Goal: Task Accomplishment & Management: Use online tool/utility

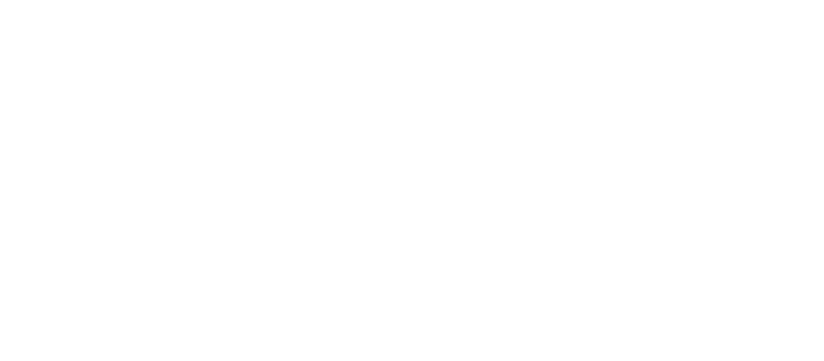
click at [600, 0] on html at bounding box center [412, 0] width 824 height 0
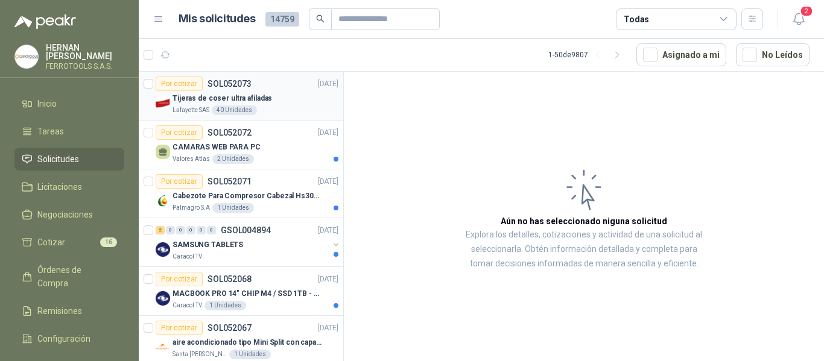
click at [262, 99] on p "Tijeras de coser ultra afiladas" at bounding box center [221, 98] width 99 height 11
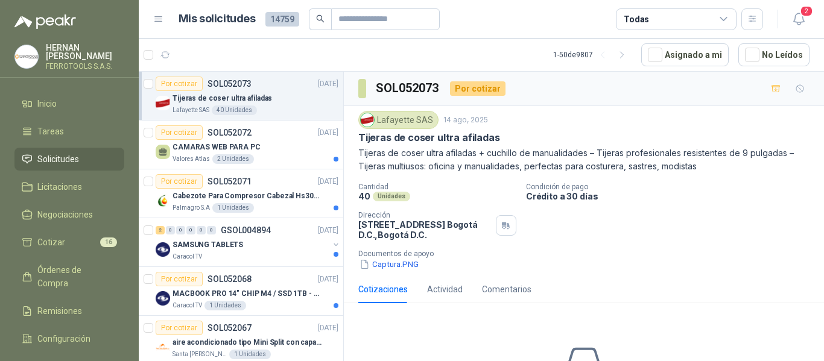
scroll to position [101, 0]
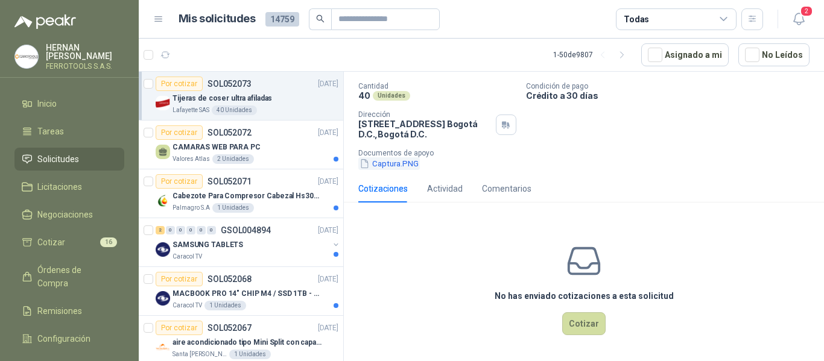
click at [394, 162] on button "Captura.PNG" at bounding box center [388, 163] width 61 height 13
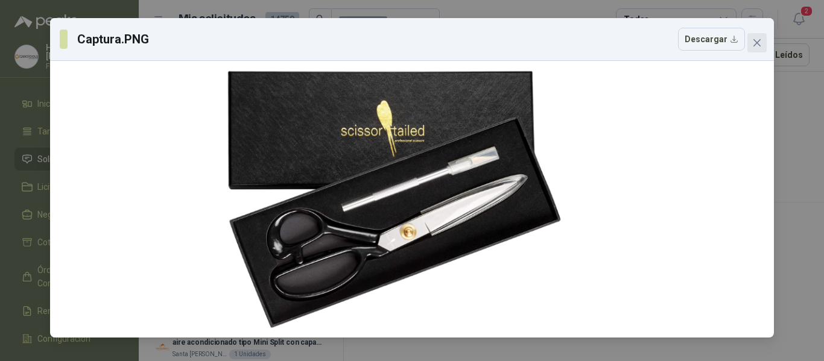
click at [759, 47] on icon "close" at bounding box center [757, 43] width 10 height 10
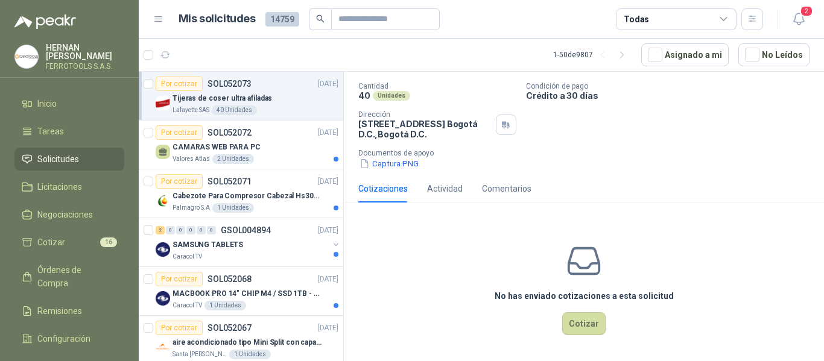
click at [597, 337] on div "No has enviado cotizaciones a esta solicitud Cotizar" at bounding box center [584, 289] width 480 height 154
click at [593, 331] on button "Cotizar" at bounding box center [583, 323] width 43 height 23
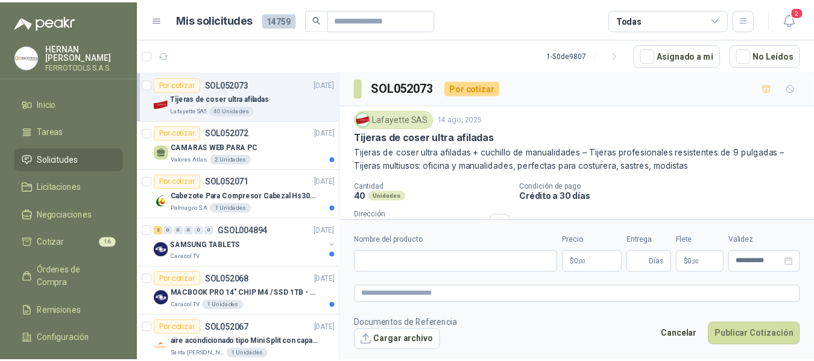
scroll to position [0, 0]
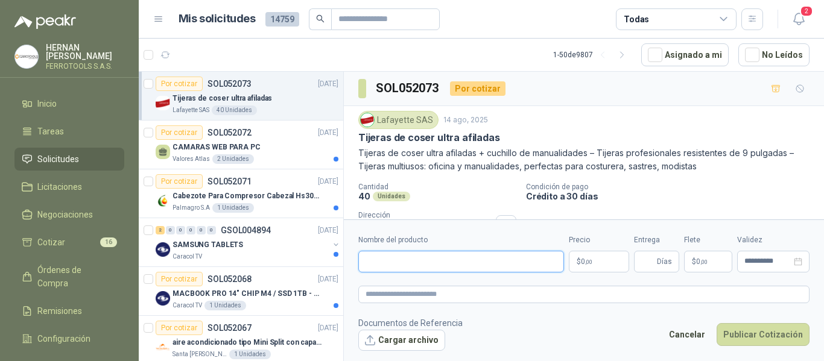
click at [525, 256] on input "Nombre del producto" at bounding box center [461, 262] width 206 height 22
paste input "**********"
type input "**********"
click at [537, 297] on textarea at bounding box center [583, 294] width 451 height 17
paste textarea "**********"
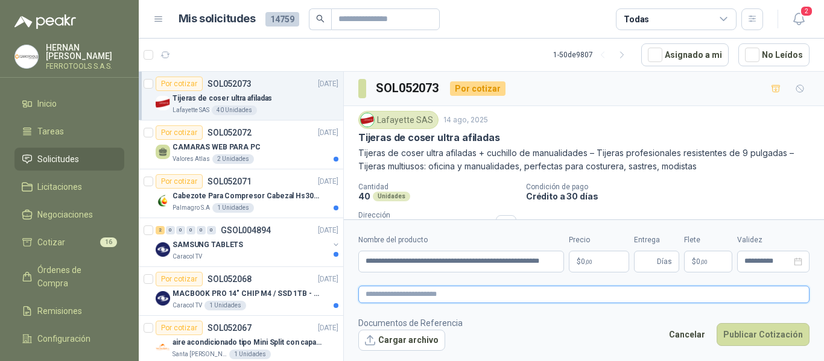
type textarea "**********"
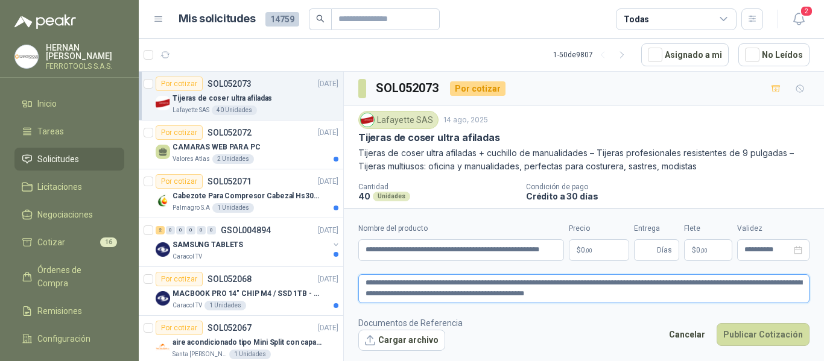
type textarea "**********"
click at [614, 251] on body "HERNAN RUALES FERROTOOLS S.A.S. Inicio Tareas Solicitudes Licitaciones Negociac…" at bounding box center [412, 180] width 824 height 361
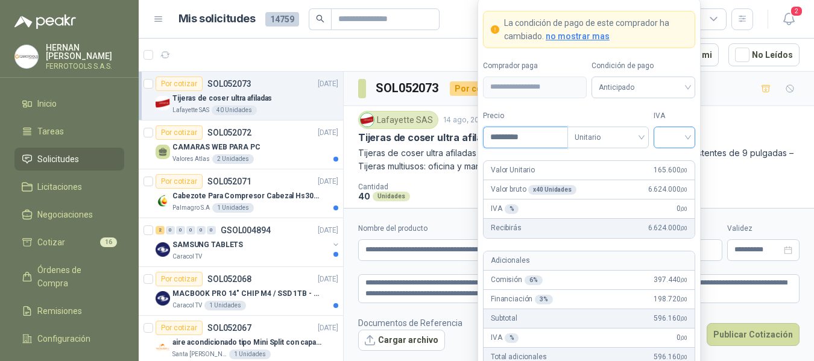
type input "*********"
click at [685, 142] on input "search" at bounding box center [674, 136] width 27 height 18
click at [675, 156] on div "19%" at bounding box center [674, 162] width 22 height 13
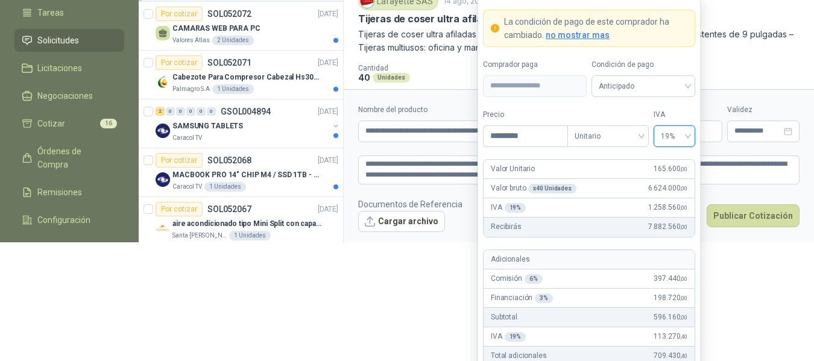
scroll to position [131, 0]
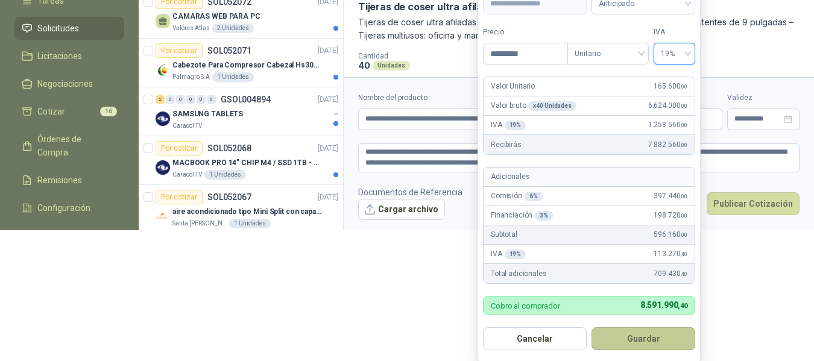
click at [647, 341] on button "Guardar" at bounding box center [643, 338] width 104 height 23
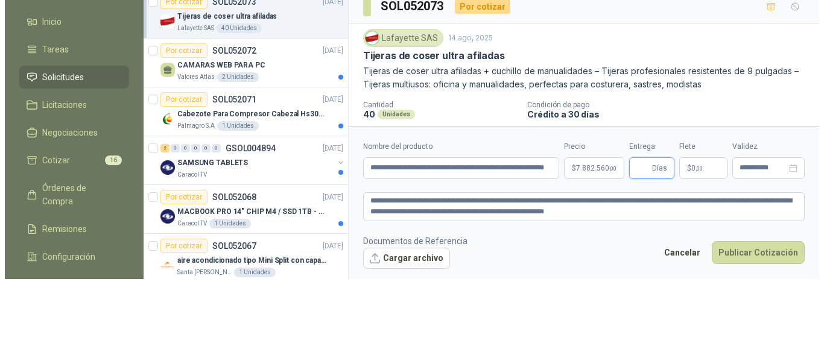
scroll to position [0, 0]
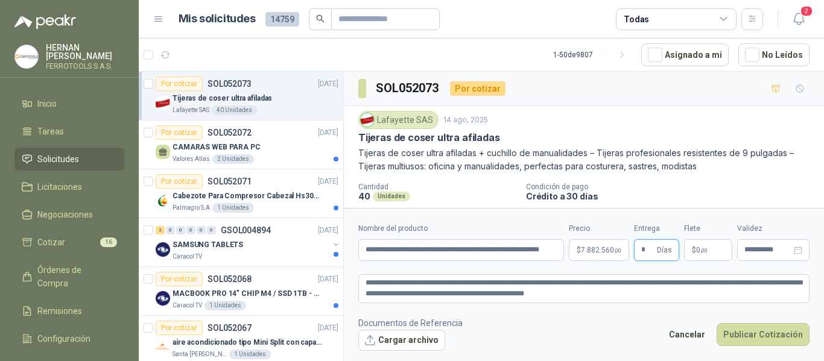
type input "*"
click at [573, 329] on footer "Documentos de Referencia Cargar archivo Cancelar Publicar Cotización" at bounding box center [583, 334] width 451 height 35
click at [600, 294] on textarea "**********" at bounding box center [583, 288] width 451 height 29
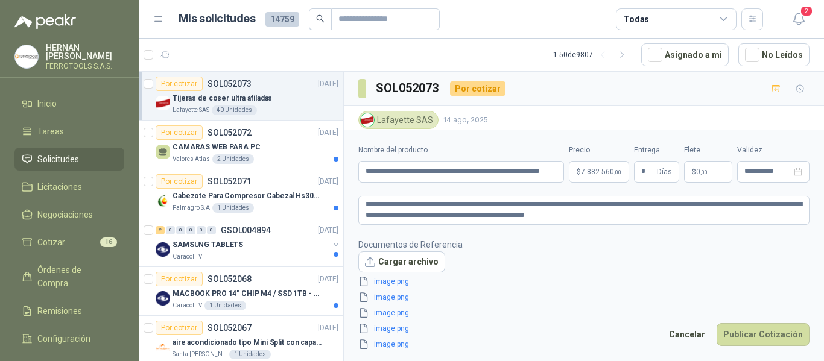
click at [494, 295] on footer "Documentos de Referencia Cargar archivo image.png image.png image.png image.png…" at bounding box center [583, 294] width 451 height 113
click at [763, 336] on button "Publicar Cotización" at bounding box center [762, 334] width 93 height 23
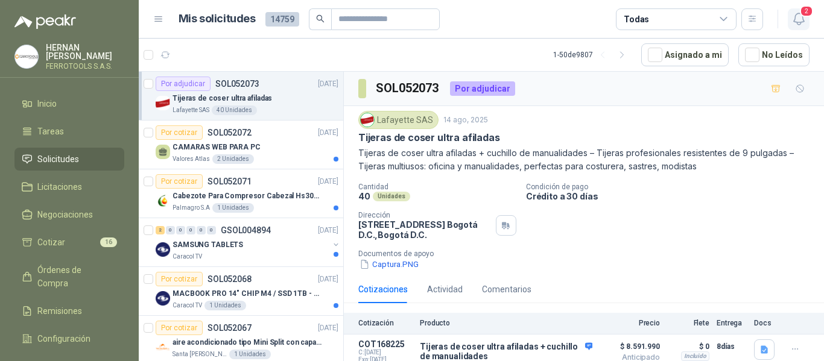
click at [802, 21] on icon "button" at bounding box center [798, 18] width 15 height 15
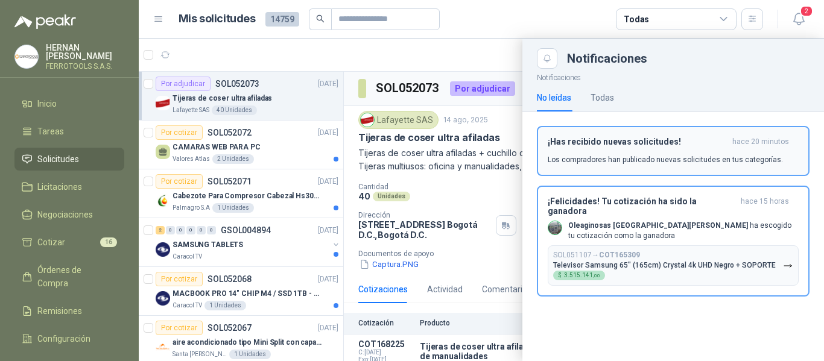
click at [662, 145] on h3 "¡Has recibido nuevas solicitudes!" at bounding box center [637, 142] width 180 height 10
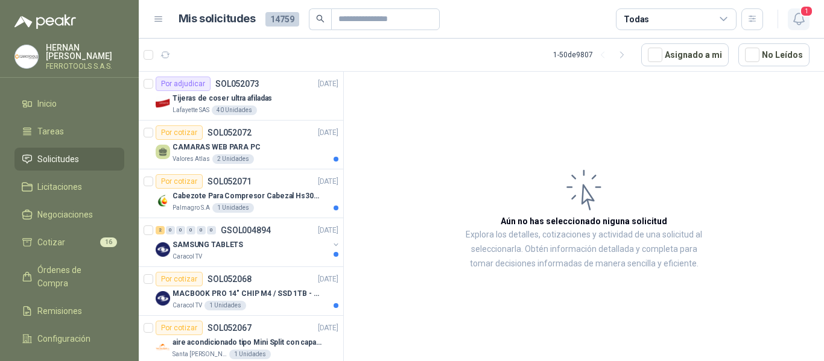
click at [792, 16] on icon "button" at bounding box center [798, 18] width 15 height 15
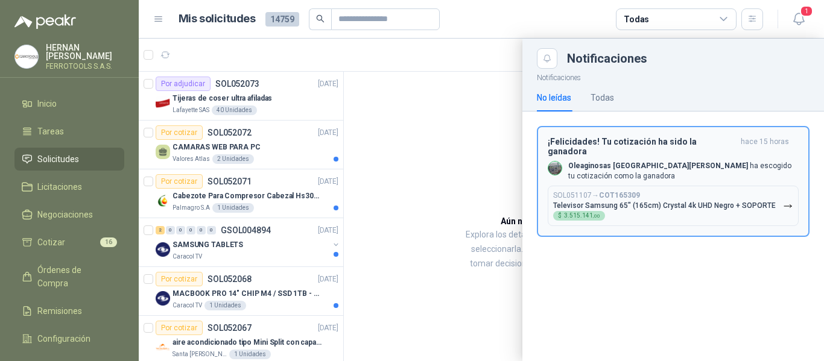
click at [664, 201] on p "Televisor Samsung 65" (165cm) Crystal 4k UHD Negro + SOPORTE" at bounding box center [664, 205] width 222 height 8
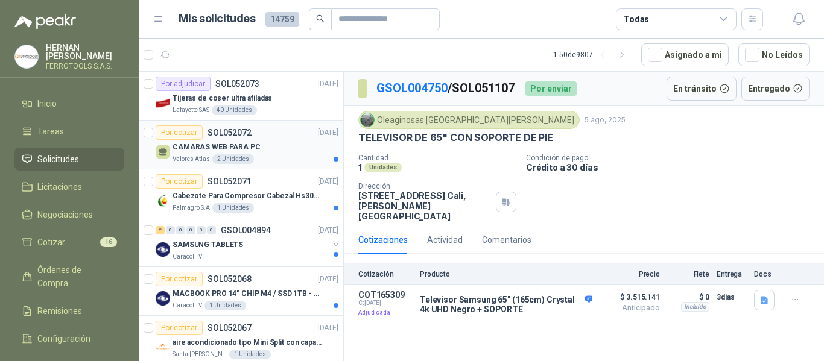
click at [291, 144] on div "CAMARAS WEB PARA PC" at bounding box center [255, 147] width 166 height 14
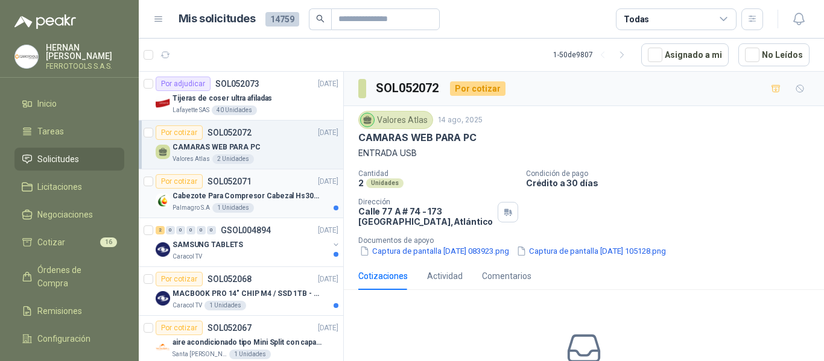
click at [257, 199] on p "Cabezote Para Compresor Cabezal Hs3065a Nuevo Marca 3hp" at bounding box center [247, 196] width 150 height 11
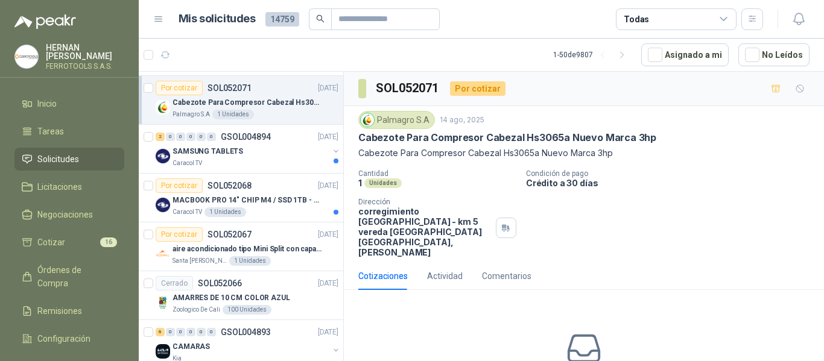
scroll to position [121, 0]
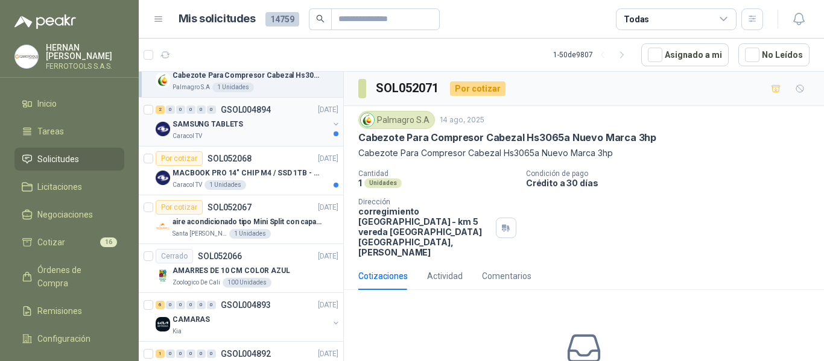
click at [260, 123] on div "SAMSUNG TABLETS" at bounding box center [250, 124] width 156 height 14
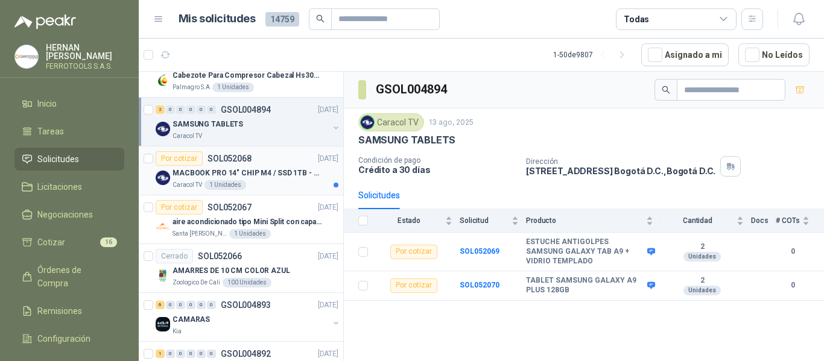
click at [276, 175] on p "MACBOOK PRO 14" CHIP M4 / SSD 1TB - 24 GB RAM" at bounding box center [247, 173] width 150 height 11
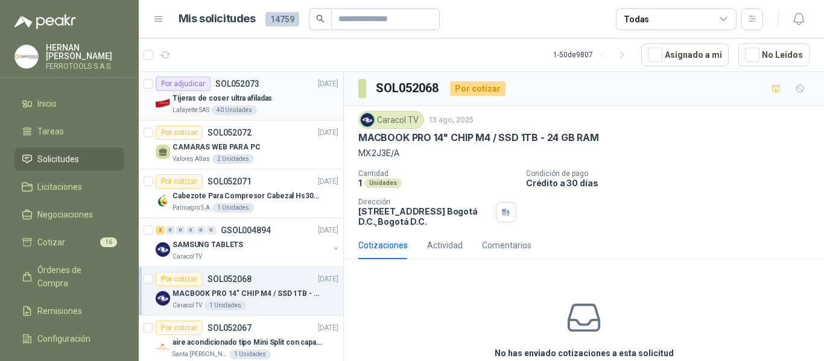
click at [273, 104] on div "Tijeras de coser ultra afiladas" at bounding box center [255, 98] width 166 height 14
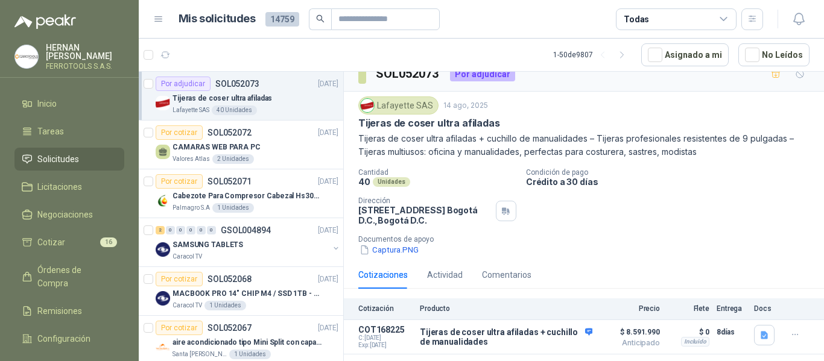
scroll to position [28, 0]
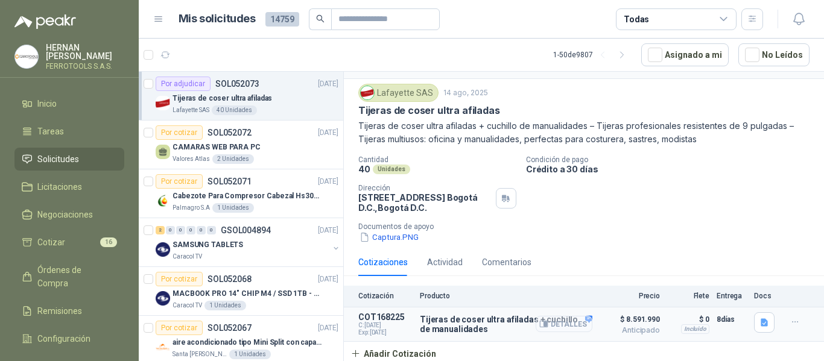
click at [555, 325] on button "Detalles" at bounding box center [563, 324] width 57 height 16
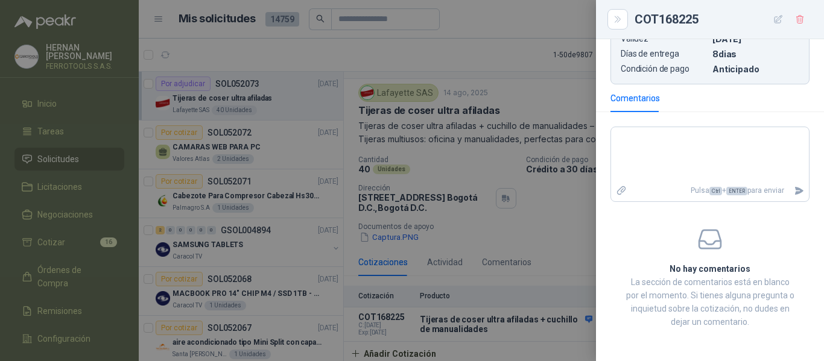
scroll to position [620, 0]
click at [513, 78] on div at bounding box center [412, 180] width 824 height 361
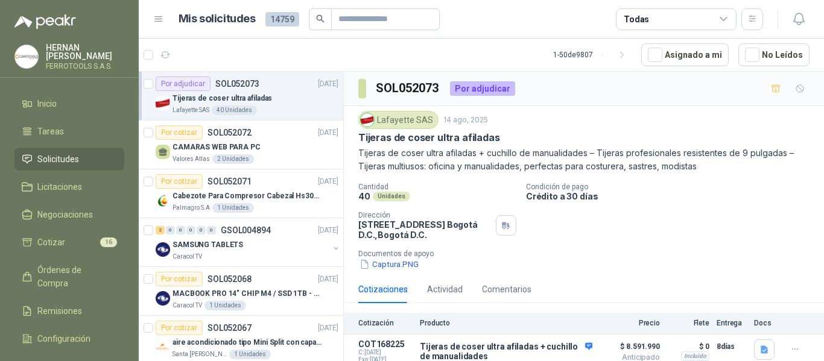
click at [612, 127] on div "Lafayette SAS 14 ago, 2025" at bounding box center [583, 120] width 451 height 18
click at [375, 27] on input "text" at bounding box center [380, 19] width 84 height 20
type input "****"
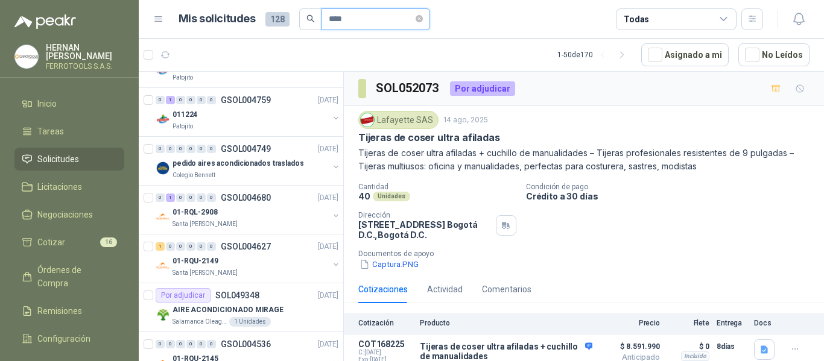
scroll to position [181, 0]
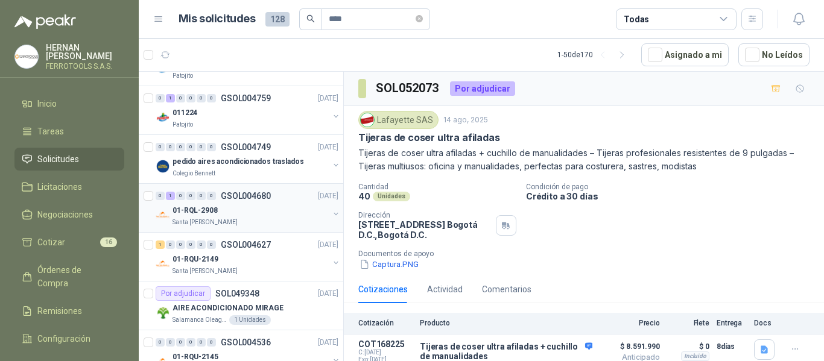
click at [277, 232] on div "0 1 0 0 0 0 GSOL004680 01/08/25 01-RQL-2908 Santa Anita Napoles" at bounding box center [241, 208] width 204 height 49
click at [256, 210] on div "01-RQL-2908" at bounding box center [250, 210] width 156 height 14
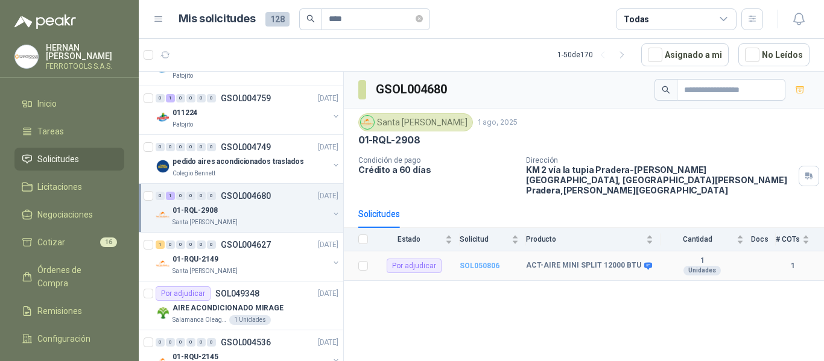
click at [483, 262] on b "SOL050806" at bounding box center [479, 266] width 40 height 8
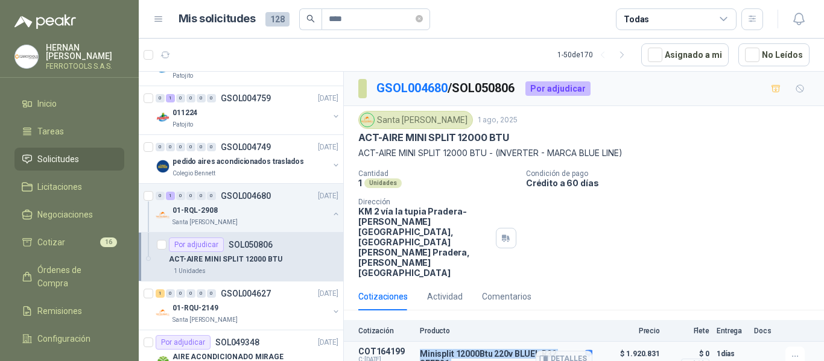
drag, startPoint x: 419, startPoint y: 316, endPoint x: 467, endPoint y: 332, distance: 50.7
click at [467, 342] on article "COT164199 C: 01/08/2025 Exp: 16/08/2025 Minisplit 12000Btu 220v BLUEL R32 SEER2…" at bounding box center [584, 359] width 480 height 34
copy div "Minisplit 12000Btu 220v BLUEL R32 SEER21"
click at [578, 351] on button "Detalles" at bounding box center [563, 359] width 57 height 16
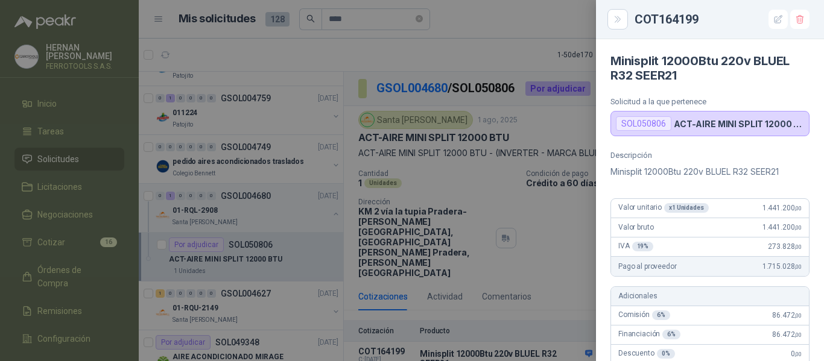
click at [274, 51] on div at bounding box center [412, 180] width 824 height 361
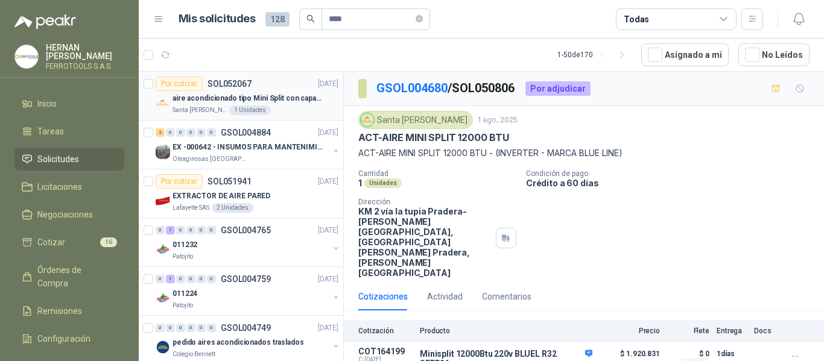
click at [281, 106] on div "Santa Anita Napoles 1 Unidades" at bounding box center [255, 111] width 166 height 10
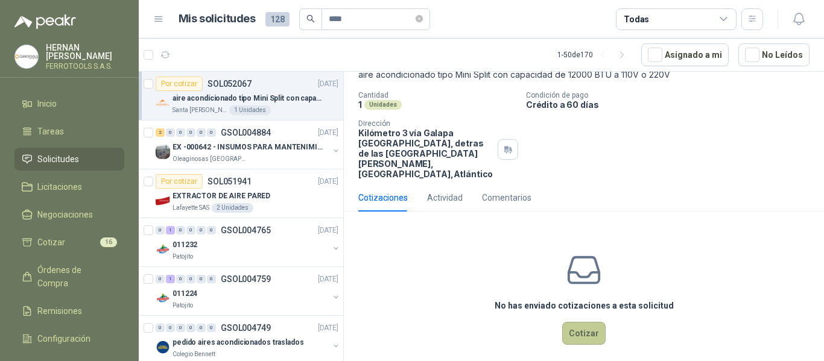
click at [575, 322] on button "Cotizar" at bounding box center [583, 333] width 43 height 23
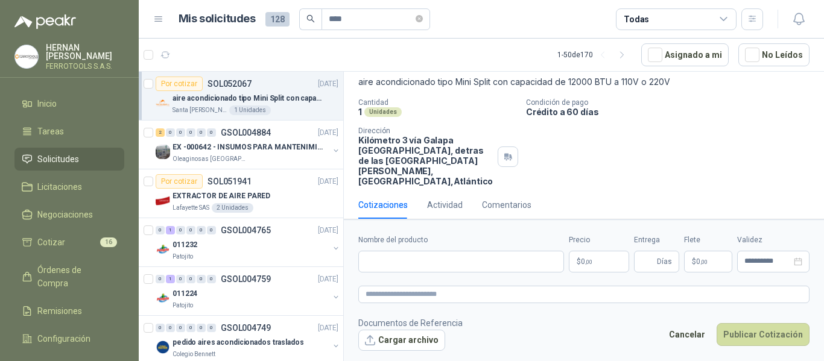
scroll to position [70, 0]
click at [471, 260] on input "Nombre del producto" at bounding box center [461, 262] width 206 height 22
paste input "**********"
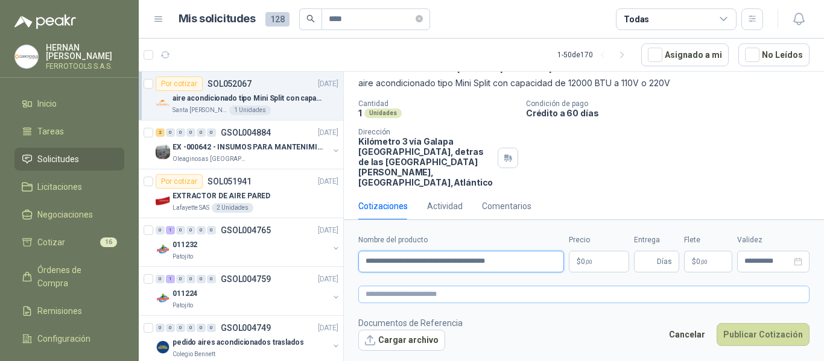
type input "**********"
click at [493, 293] on textarea at bounding box center [583, 294] width 451 height 17
paste textarea "**********"
type textarea "**********"
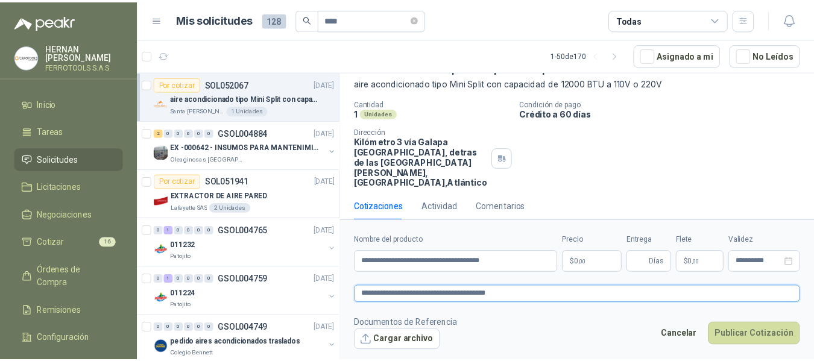
scroll to position [78, 0]
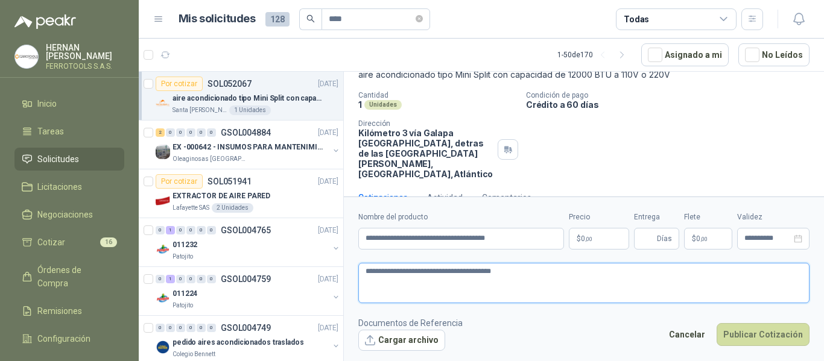
type textarea "**********"
click at [601, 241] on body "HERNAN RUALES FERROTOOLS S.A.S. Inicio Tareas Solicitudes Licitaciones Negociac…" at bounding box center [412, 180] width 824 height 361
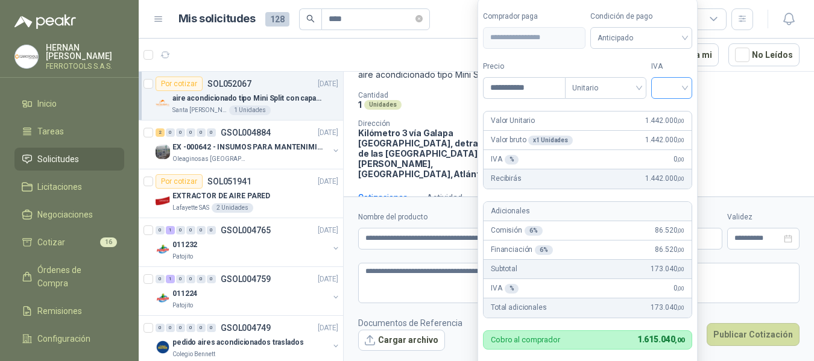
type input "**********"
click at [671, 87] on input "search" at bounding box center [671, 87] width 27 height 18
click at [676, 109] on div "19%" at bounding box center [674, 112] width 22 height 13
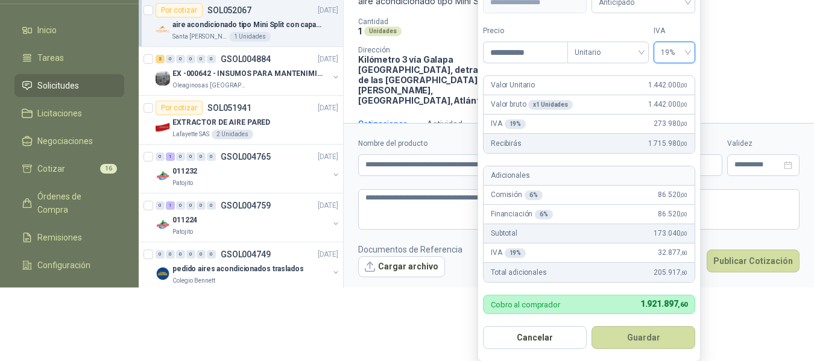
scroll to position [75, 0]
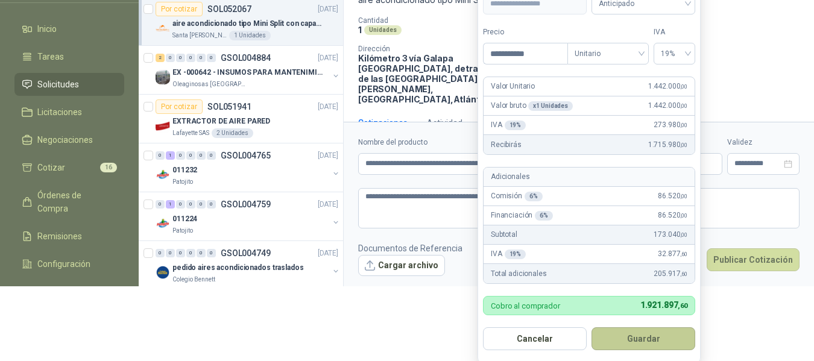
click at [673, 345] on button "Guardar" at bounding box center [643, 338] width 104 height 23
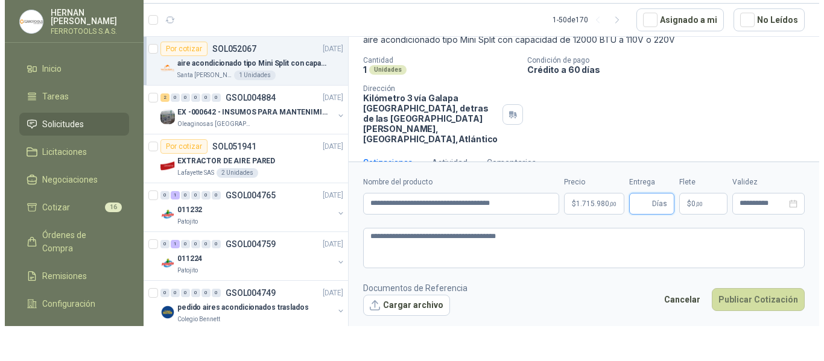
scroll to position [0, 0]
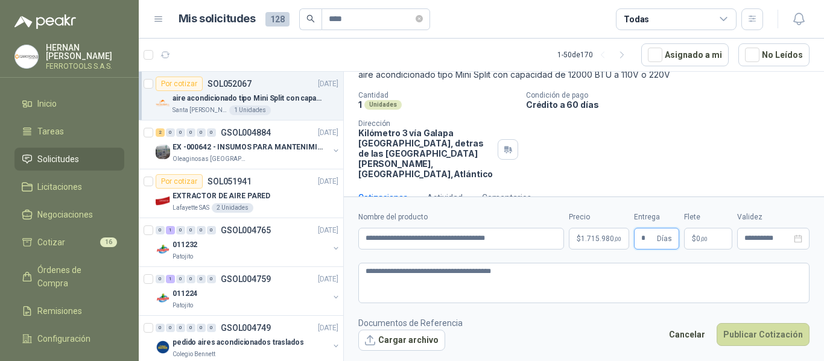
type input "*"
click at [571, 335] on footer "Documentos de Referencia Cargar archivo Cancelar Publicar Cotización" at bounding box center [583, 334] width 451 height 35
click at [742, 335] on button "Publicar Cotización" at bounding box center [762, 334] width 93 height 23
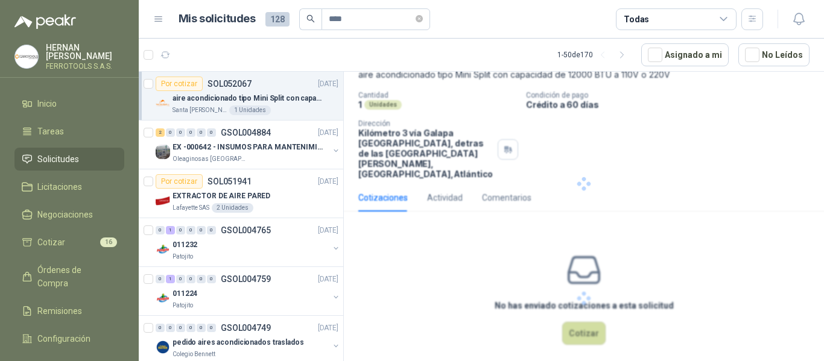
scroll to position [5, 0]
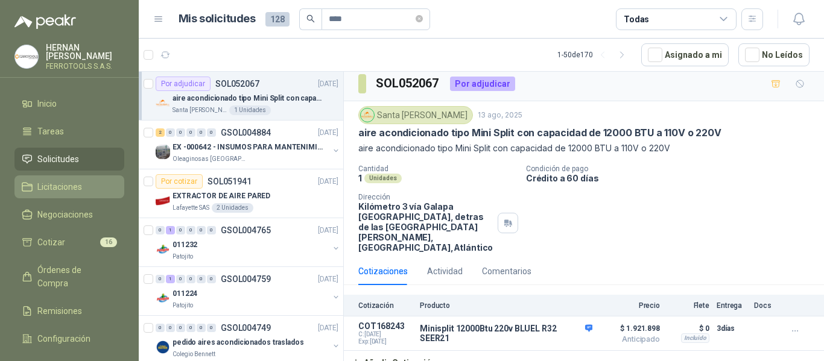
click at [73, 186] on span "Licitaciones" at bounding box center [59, 186] width 45 height 13
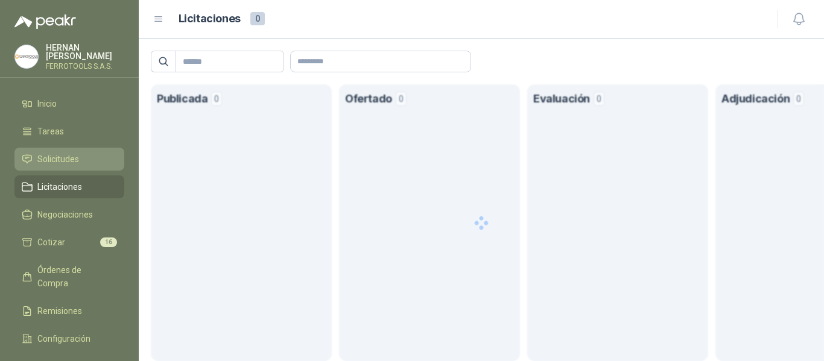
click at [61, 158] on span "Solicitudes" at bounding box center [58, 159] width 42 height 13
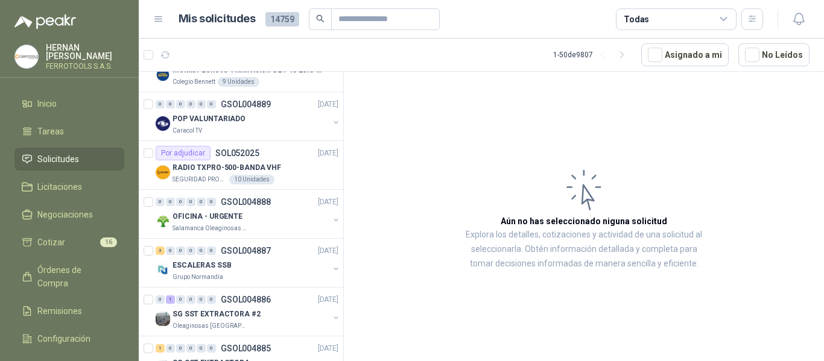
scroll to position [723, 0]
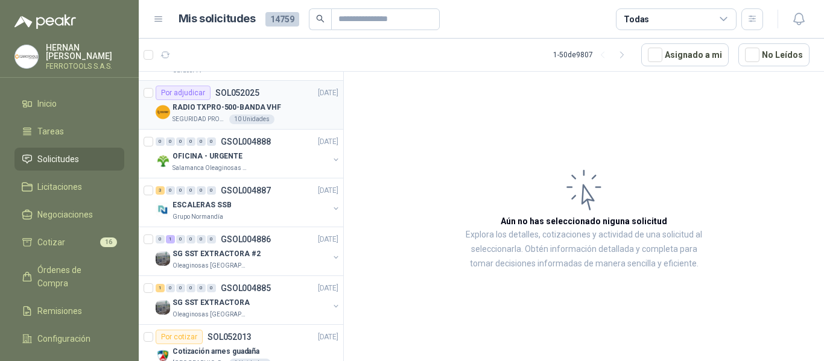
click at [268, 102] on p "RADIO TXPRO-500-BANDA VHF" at bounding box center [226, 107] width 109 height 11
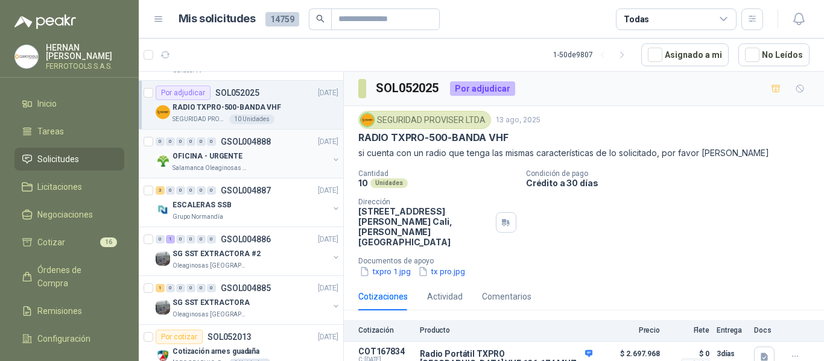
click at [303, 156] on div "OFICINA - URGENTE" at bounding box center [250, 156] width 156 height 14
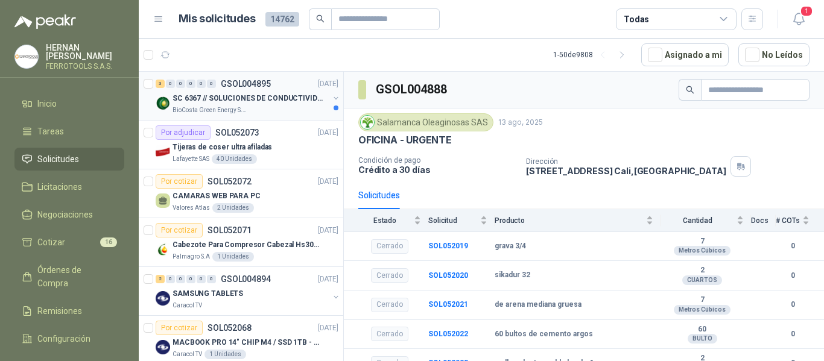
click at [286, 102] on p "SC 6367 // SOLUCIONES DE CONDUCTIVIDAD" at bounding box center [247, 98] width 150 height 11
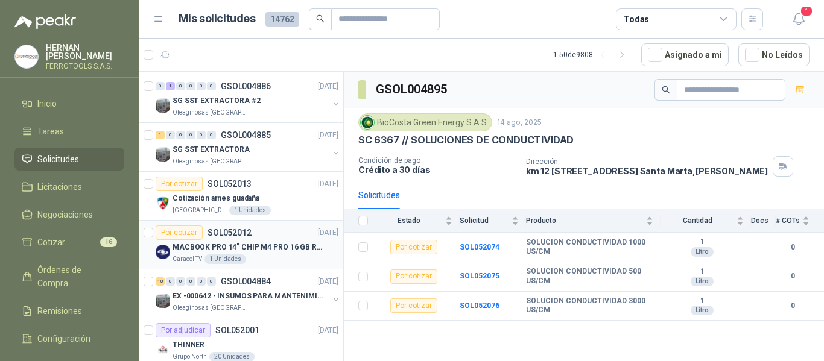
scroll to position [904, 0]
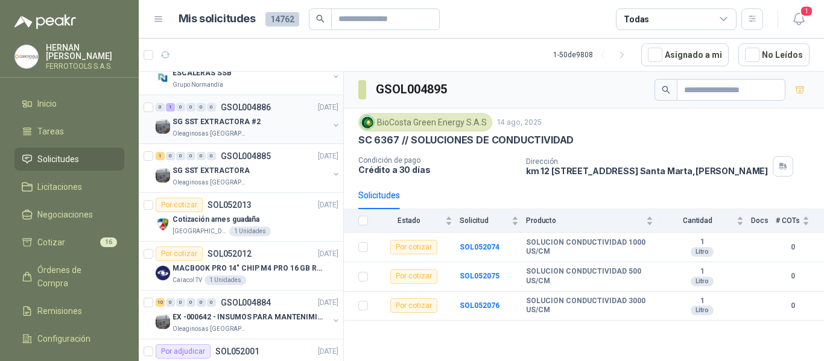
click at [256, 130] on div "Oleaginosas [GEOGRAPHIC_DATA]" at bounding box center [250, 134] width 156 height 10
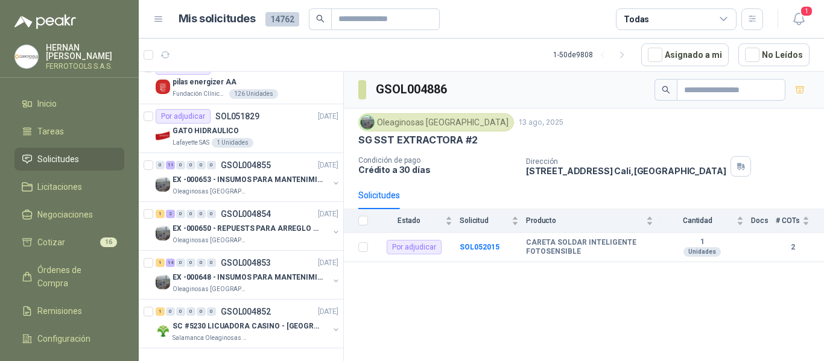
scroll to position [2175, 0]
click at [631, 58] on button "button" at bounding box center [621, 54] width 19 height 19
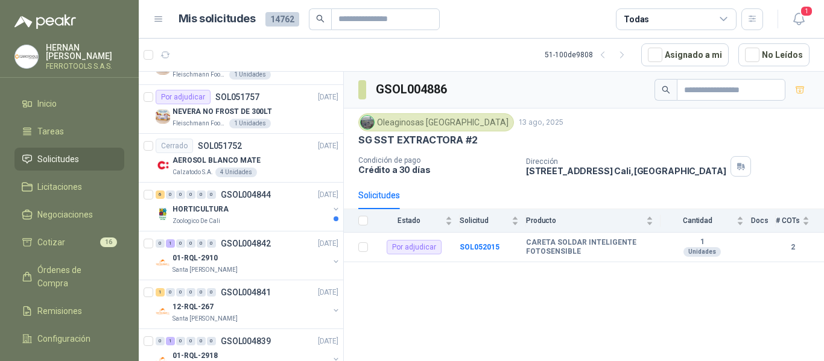
scroll to position [603, 0]
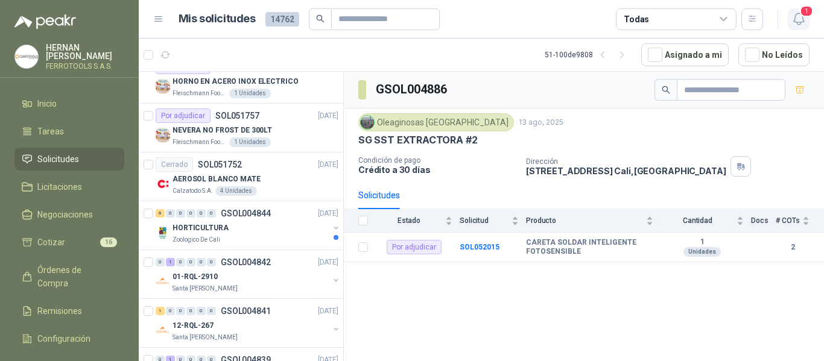
click at [801, 20] on icon "button" at bounding box center [798, 18] width 15 height 15
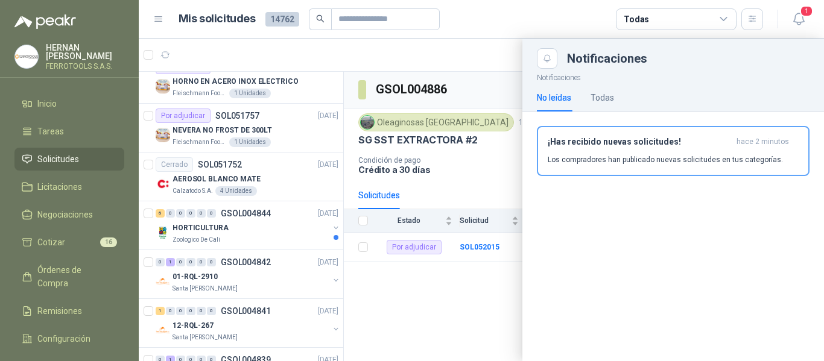
click at [676, 157] on p "Los compradores han publicado nuevas solicitudes en tus categorías." at bounding box center [664, 159] width 235 height 11
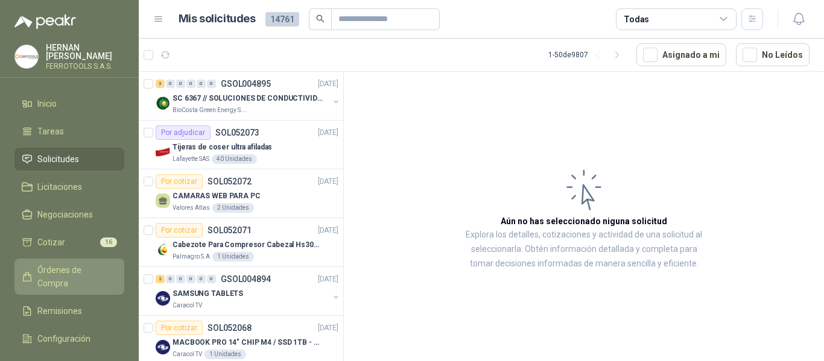
click at [86, 268] on span "Órdenes de Compra" at bounding box center [74, 276] width 75 height 27
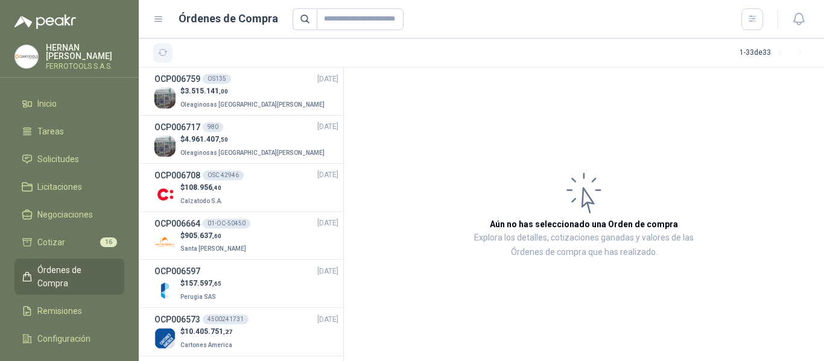
click at [163, 52] on icon "button" at bounding box center [163, 53] width 10 height 10
click at [67, 154] on span "Solicitudes" at bounding box center [58, 159] width 42 height 13
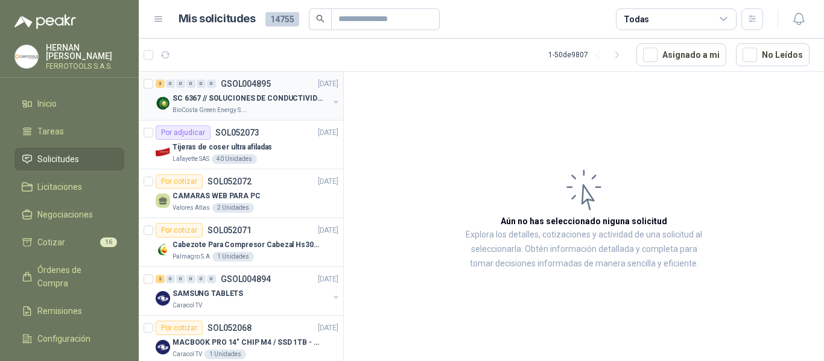
click at [297, 113] on div "BioCosta Green Energy S.A.S" at bounding box center [250, 111] width 156 height 10
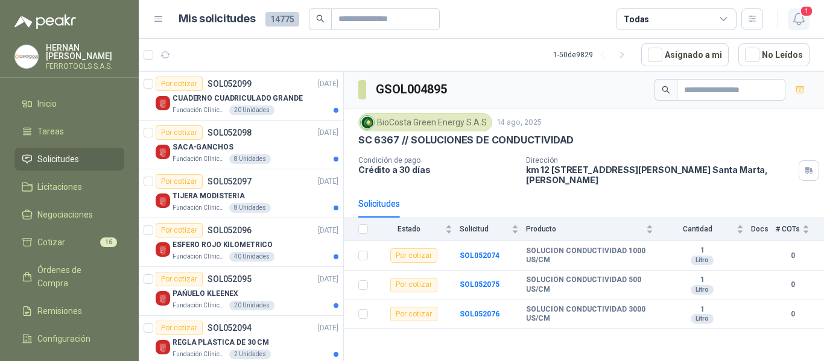
click at [805, 17] on span "1" at bounding box center [805, 10] width 13 height 11
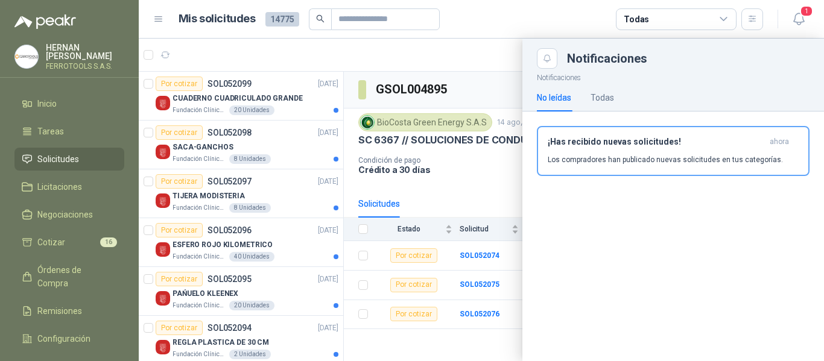
click at [304, 98] on div at bounding box center [481, 200] width 685 height 323
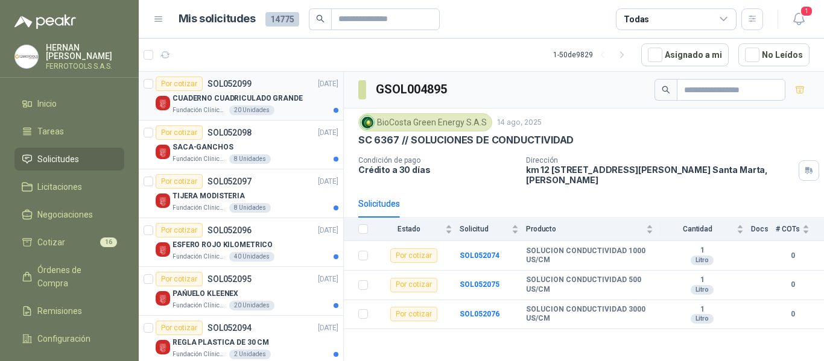
click at [295, 93] on div "CUADERNO CUADRICULADO GRANDE" at bounding box center [255, 98] width 166 height 14
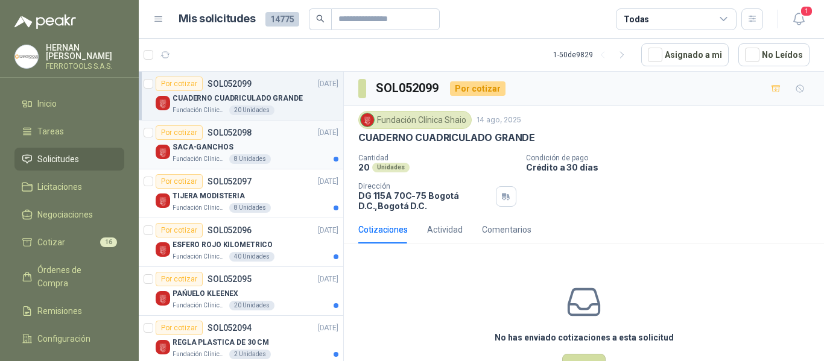
click at [273, 143] on div "SACA-GANCHOS" at bounding box center [255, 147] width 166 height 14
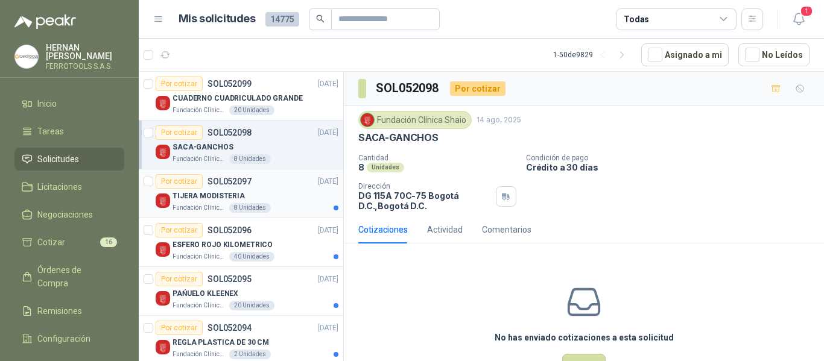
click at [271, 201] on div "TIJERA MODISTERIA" at bounding box center [255, 196] width 166 height 14
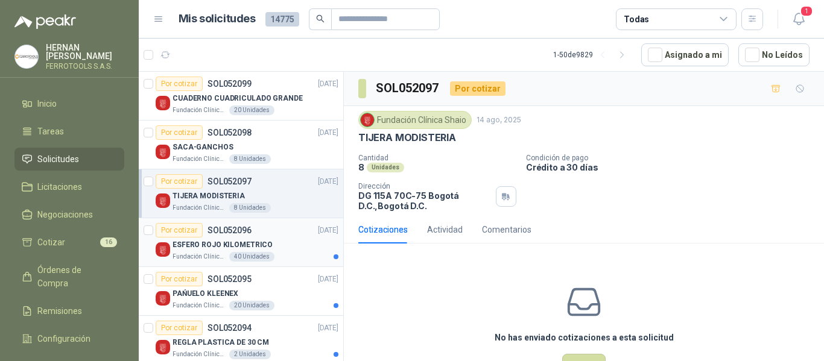
click at [260, 241] on p "ESFERO ROJO KILOMETRICO" at bounding box center [222, 244] width 100 height 11
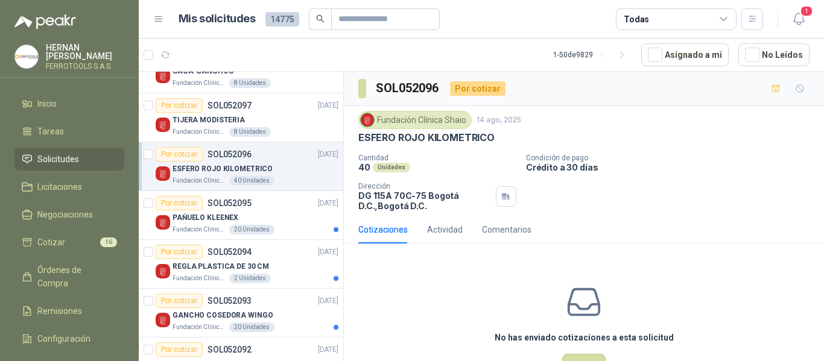
scroll to position [121, 0]
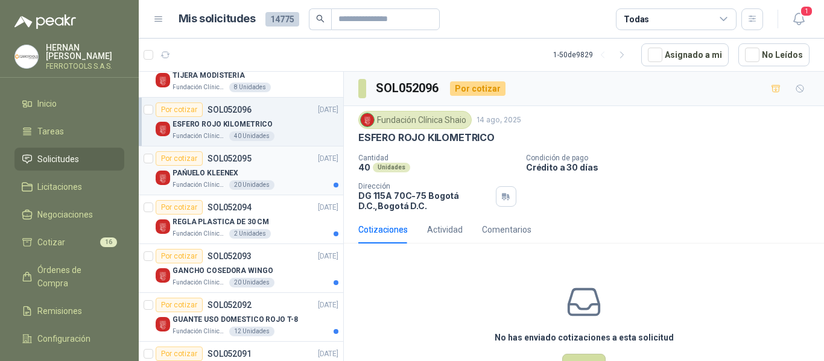
click at [288, 178] on div "PAŃUELO KLEENEX" at bounding box center [255, 173] width 166 height 14
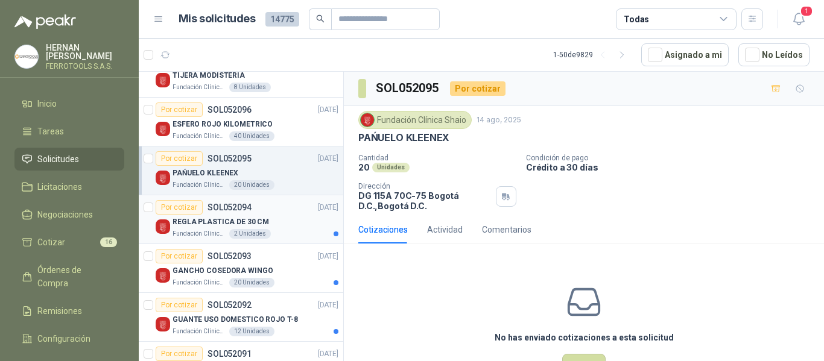
click at [286, 213] on div "Por cotizar SOL052094 14/08/25" at bounding box center [247, 207] width 183 height 14
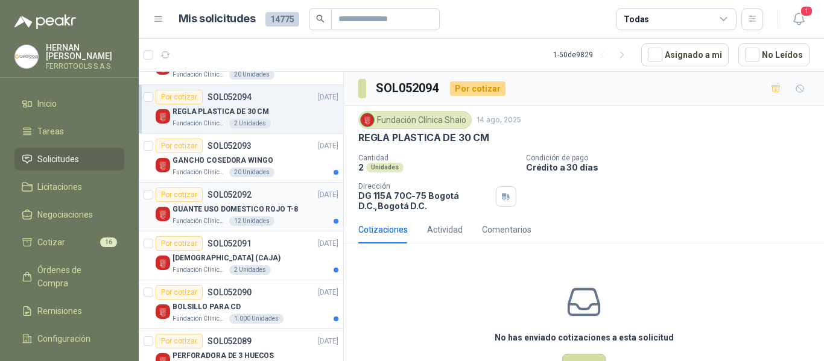
scroll to position [241, 0]
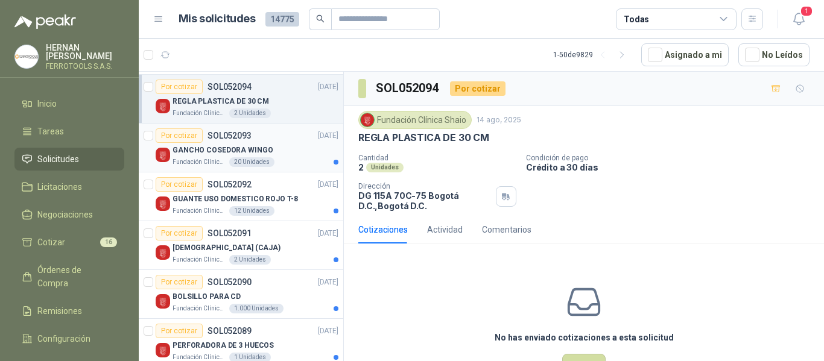
click at [285, 153] on div "GANCHO COSEDORA WINGO" at bounding box center [255, 150] width 166 height 14
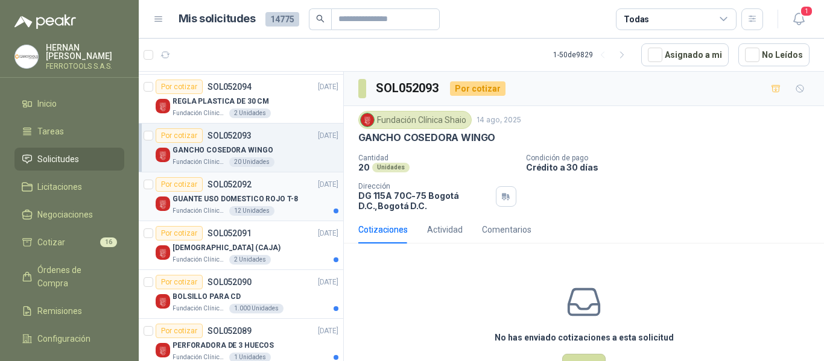
click at [281, 201] on p "GUANTE USO DOMESTICO ROJO T-8" at bounding box center [234, 199] width 125 height 11
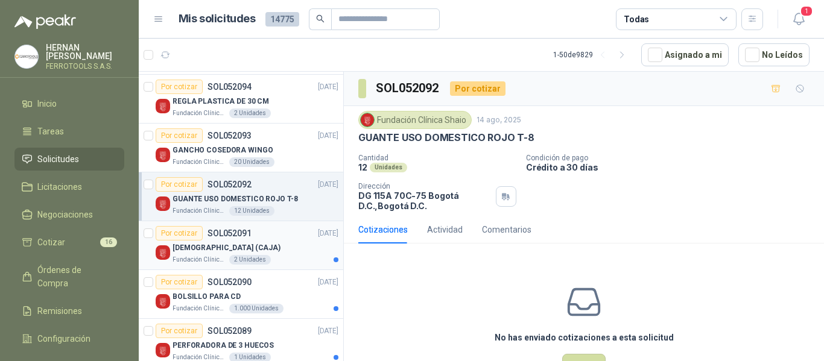
click at [271, 248] on div "AROMATICAS (CAJA)" at bounding box center [255, 248] width 166 height 14
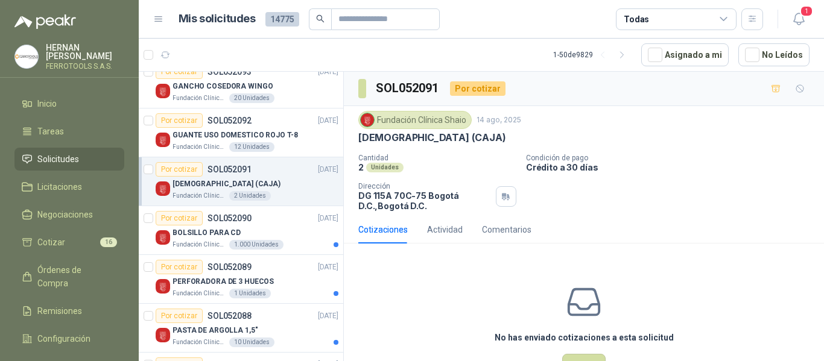
scroll to position [362, 0]
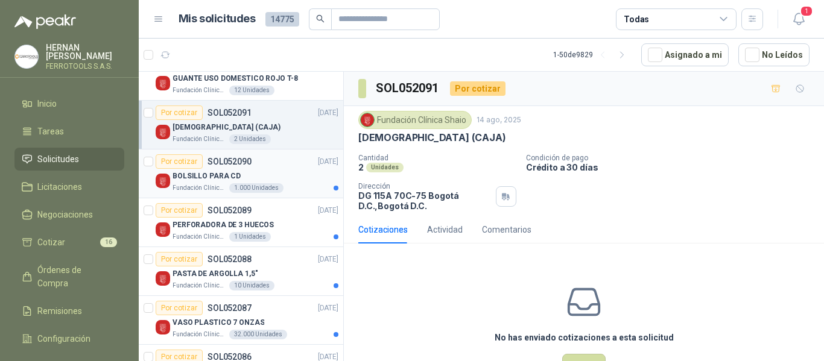
click at [273, 181] on div "BOLSILLO PARA CD" at bounding box center [255, 176] width 166 height 14
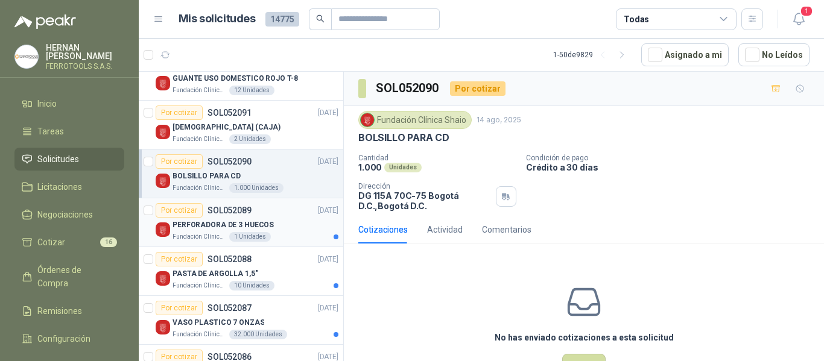
click at [276, 219] on div "PERFORADORA DE 3 HUECOS" at bounding box center [255, 225] width 166 height 14
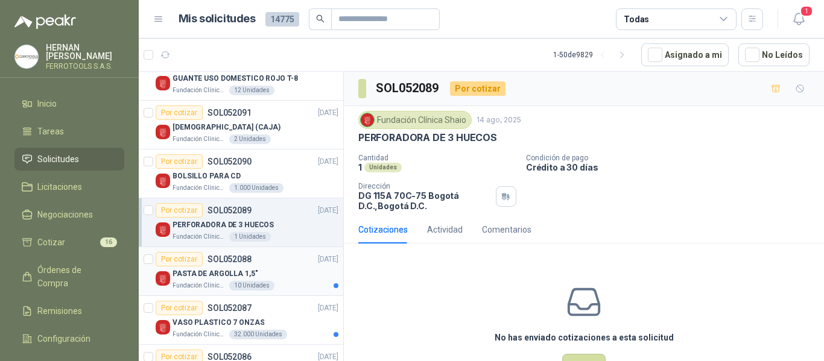
click at [260, 265] on div "Por cotizar SOL052088 14/08/25" at bounding box center [247, 259] width 183 height 14
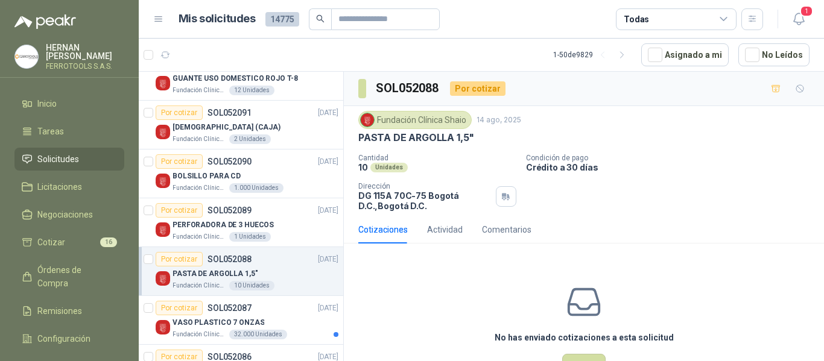
scroll to position [422, 0]
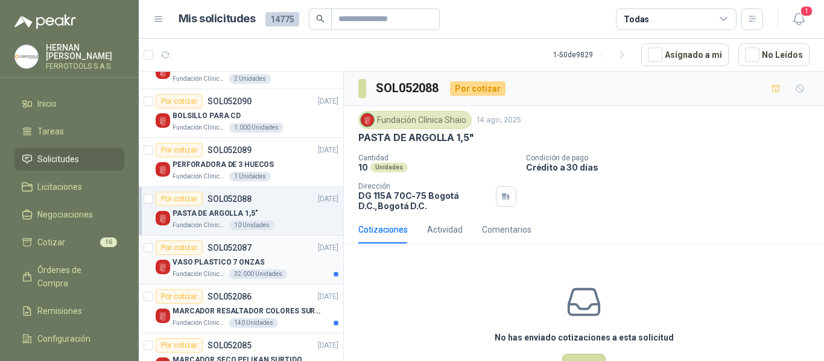
click at [259, 246] on div "Por cotizar SOL052087 14/08/25" at bounding box center [247, 248] width 183 height 14
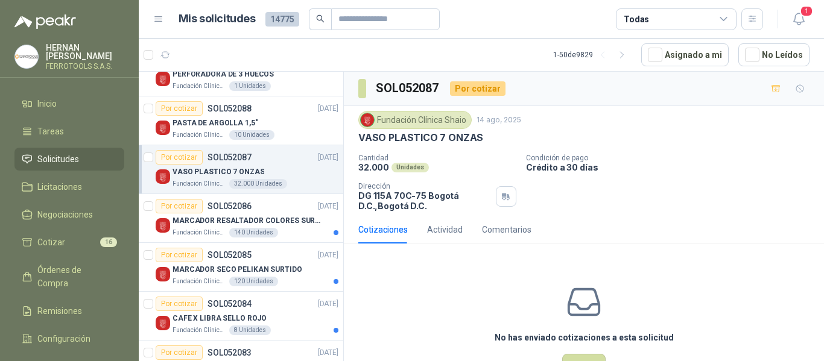
scroll to position [543, 0]
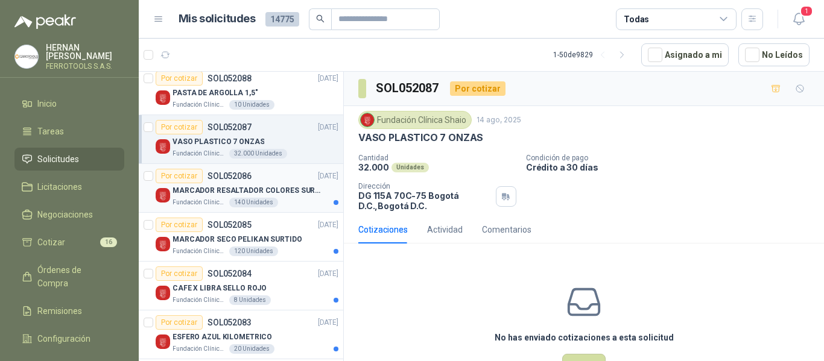
click at [276, 192] on p "MARCADOR RESALTADOR COLORES SURTIDOS" at bounding box center [247, 190] width 150 height 11
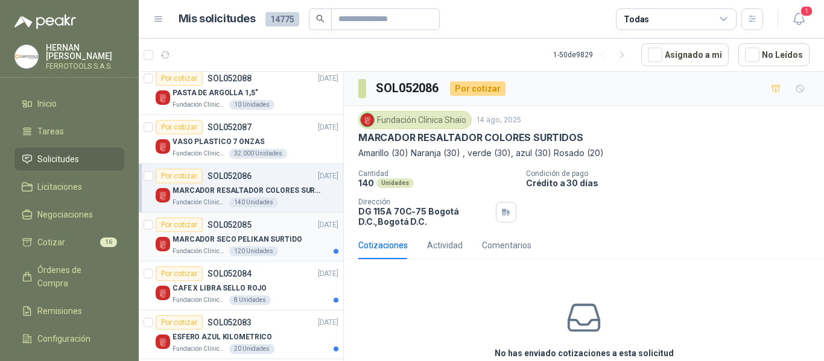
click at [215, 238] on p "MARCADOR SECO PELIKAN SURTIDO" at bounding box center [237, 239] width 130 height 11
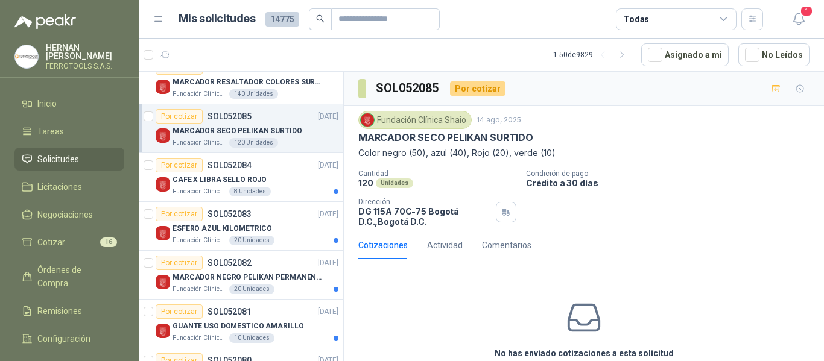
scroll to position [663, 0]
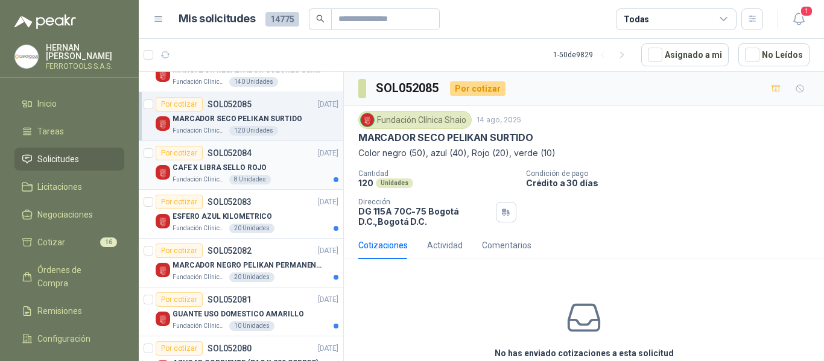
click at [217, 172] on p "CAFE X LIBRA SELLO ROJO" at bounding box center [219, 167] width 94 height 11
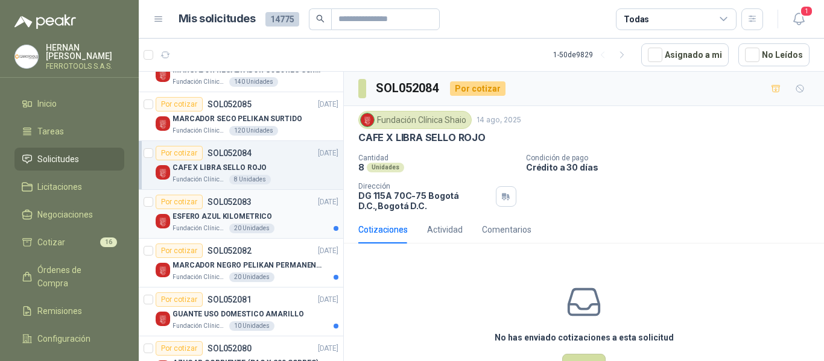
click at [208, 216] on p "ESFERO AZUL KILOMETRICO" at bounding box center [221, 216] width 99 height 11
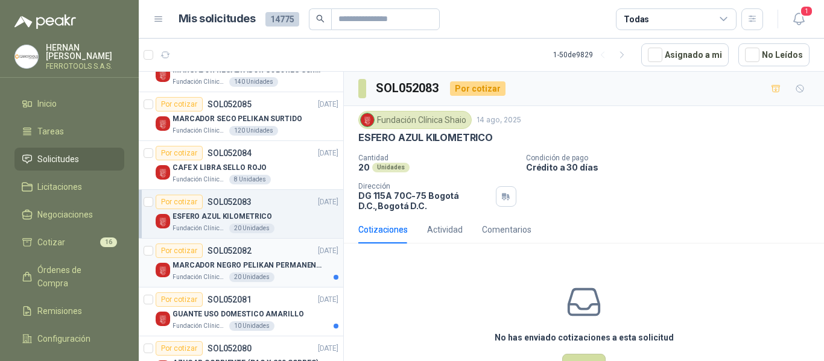
click at [201, 266] on p "MARCADOR NEGRO PELIKAN PERMANENTE" at bounding box center [247, 265] width 150 height 11
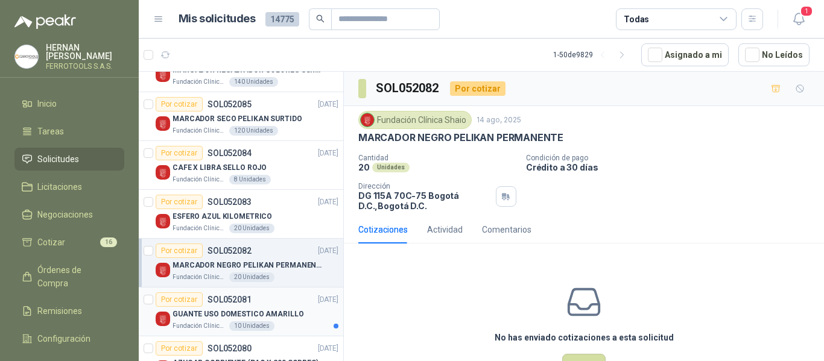
click at [225, 327] on div "Fundación Clínica Shaio 10 Unidades" at bounding box center [255, 326] width 166 height 10
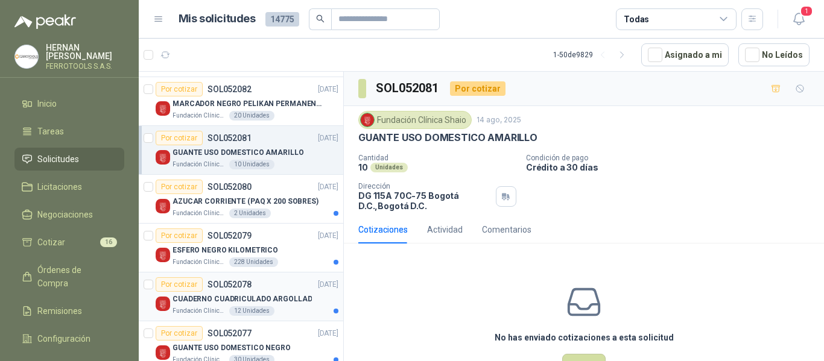
scroll to position [844, 0]
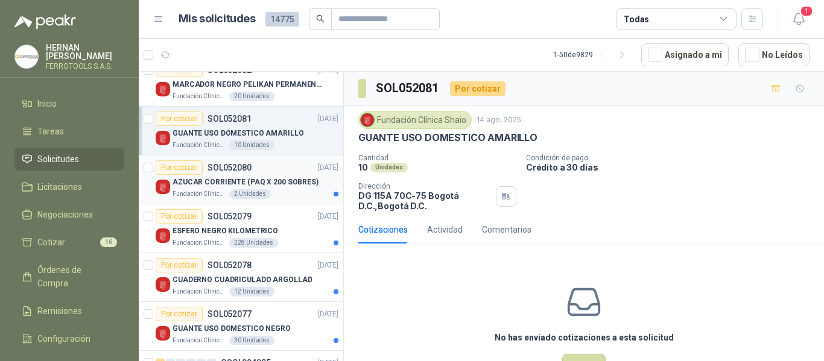
click at [201, 195] on p "Fundación Clínica Shaio" at bounding box center [199, 194] width 54 height 10
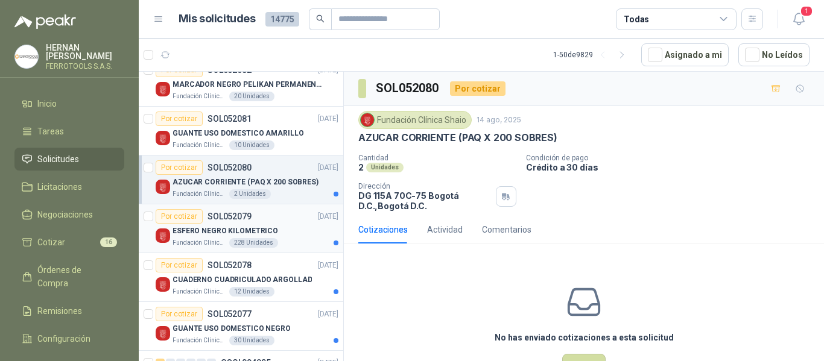
click at [210, 240] on p "Fundación Clínica Shaio" at bounding box center [199, 243] width 54 height 10
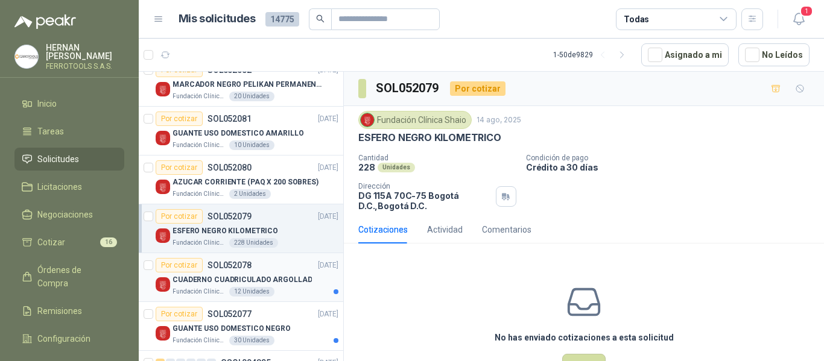
click at [211, 280] on p "CUADERNO CUADRICULADO ARGOLLAD" at bounding box center [241, 279] width 139 height 11
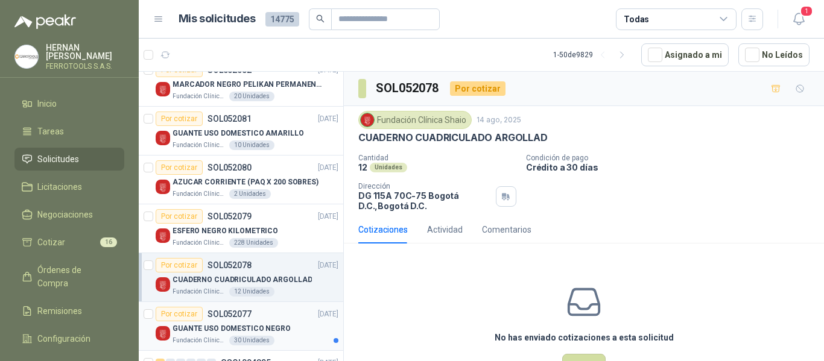
click at [212, 323] on p "GUANTE USO DOMESTICO NEGRO" at bounding box center [231, 328] width 118 height 11
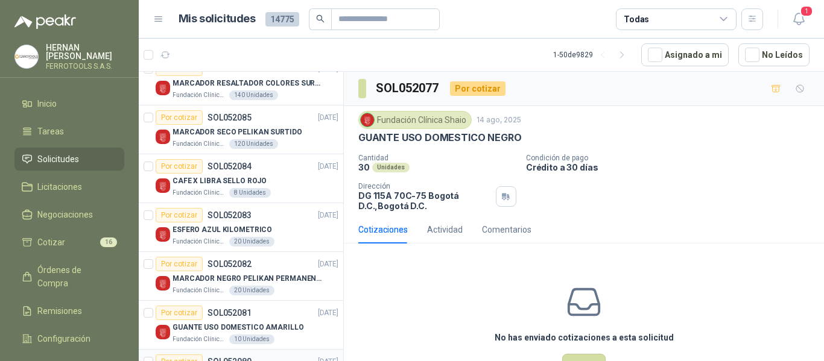
scroll to position [603, 0]
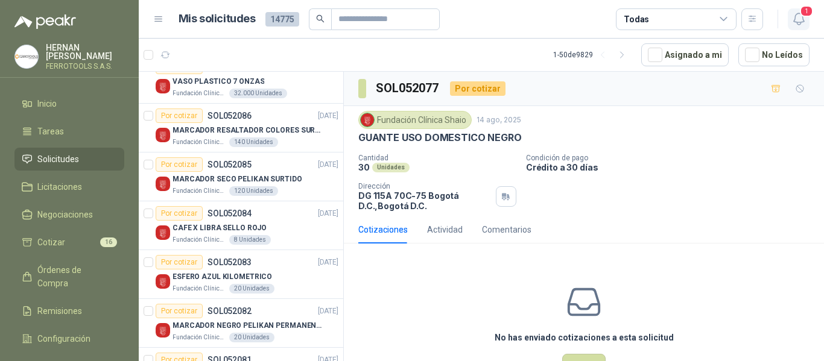
click at [798, 25] on icon "button" at bounding box center [798, 18] width 15 height 15
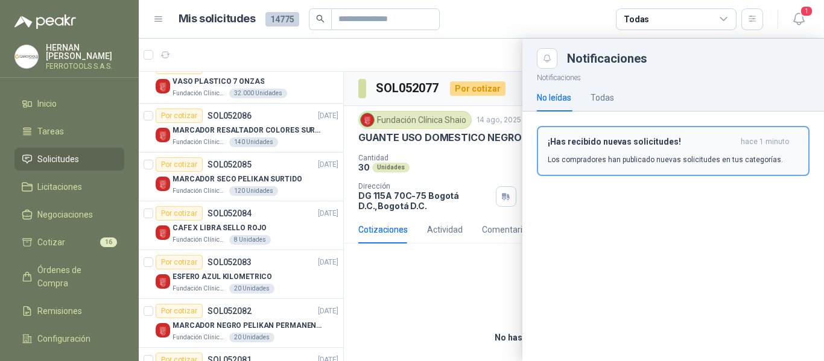
click at [616, 150] on div "¡Has recibido nuevas solicitudes! hace 1 minuto Los compradores han publicado n…" at bounding box center [672, 151] width 251 height 28
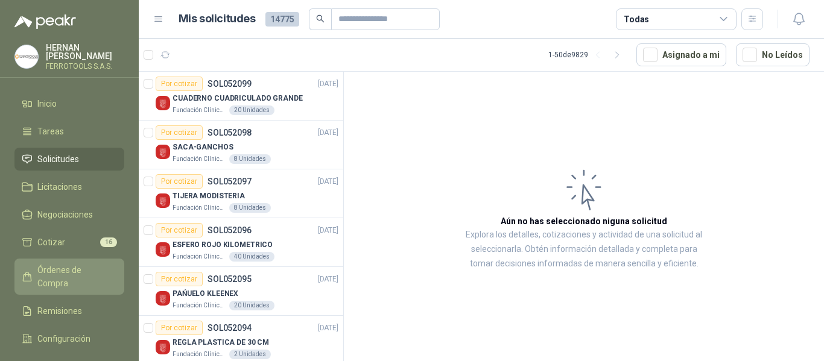
click at [60, 267] on span "Órdenes de Compra" at bounding box center [74, 276] width 75 height 27
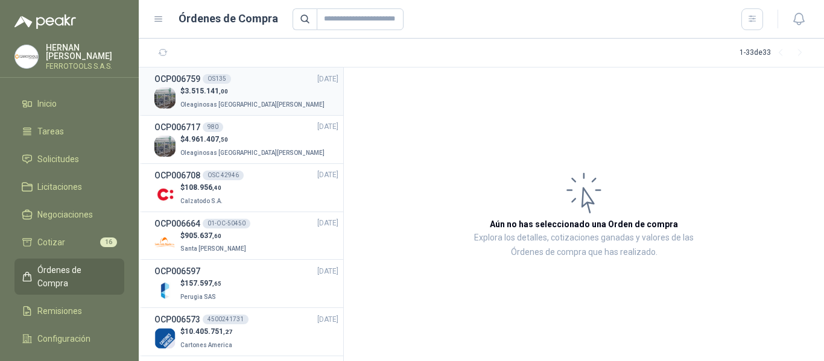
click at [279, 98] on div "$ 3.515.141 ,00 Oleaginosas San Fernando" at bounding box center [246, 98] width 184 height 25
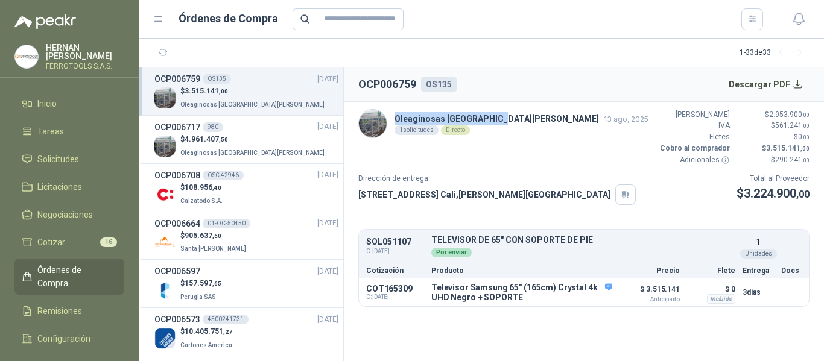
drag, startPoint x: 394, startPoint y: 118, endPoint x: 494, endPoint y: 118, distance: 100.1
click at [494, 118] on div "Oleaginosas San Fernando 13 ago, 2025 1 solicitudes Directo" at bounding box center [503, 123] width 290 height 29
click at [801, 20] on icon "button" at bounding box center [798, 18] width 15 height 15
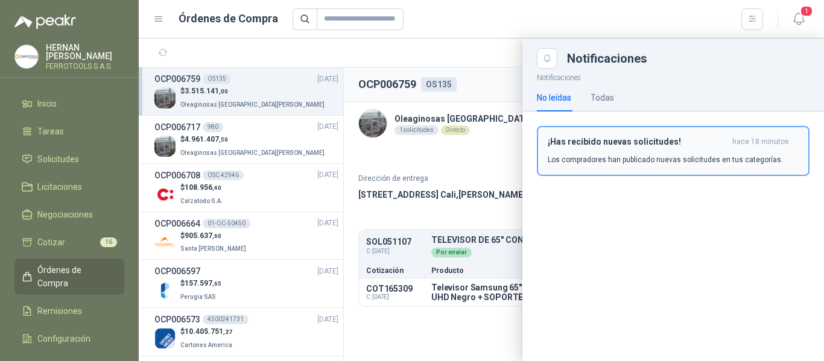
click at [640, 139] on h3 "¡Has recibido nuevas solicitudes!" at bounding box center [637, 142] width 180 height 10
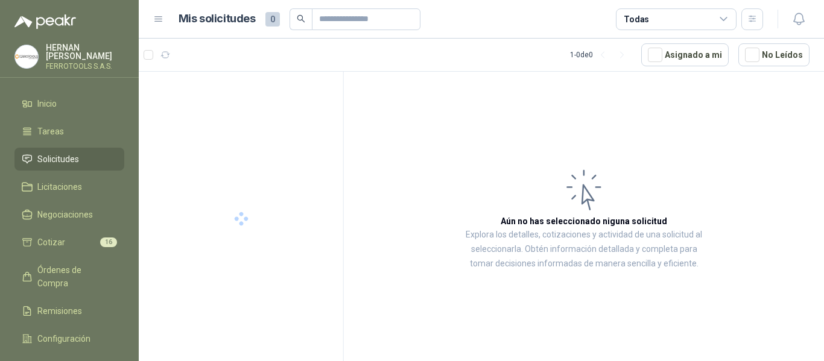
click at [73, 156] on span "Solicitudes" at bounding box center [58, 159] width 42 height 13
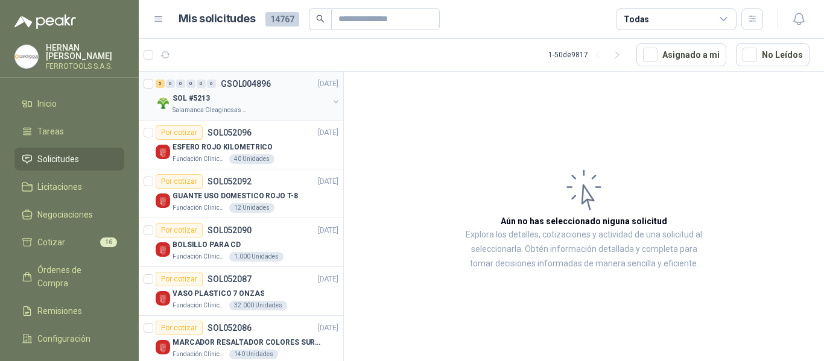
click at [230, 106] on p "Salamanca Oleaginosas SAS" at bounding box center [210, 111] width 76 height 10
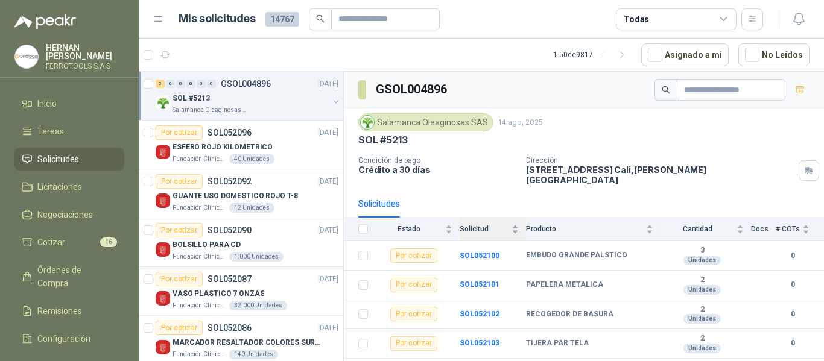
scroll to position [14, 0]
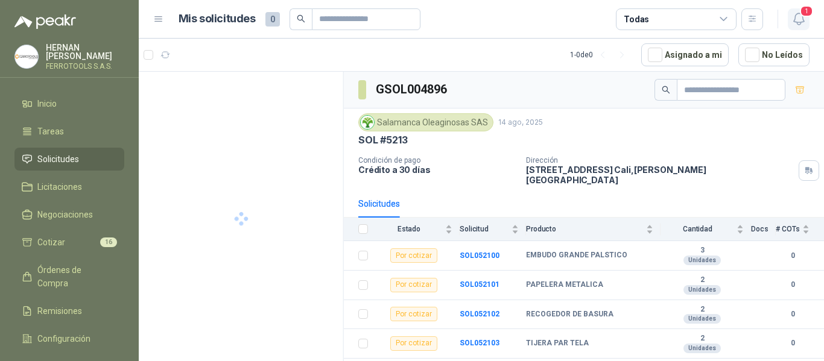
click at [797, 20] on icon "button" at bounding box center [798, 18] width 15 height 15
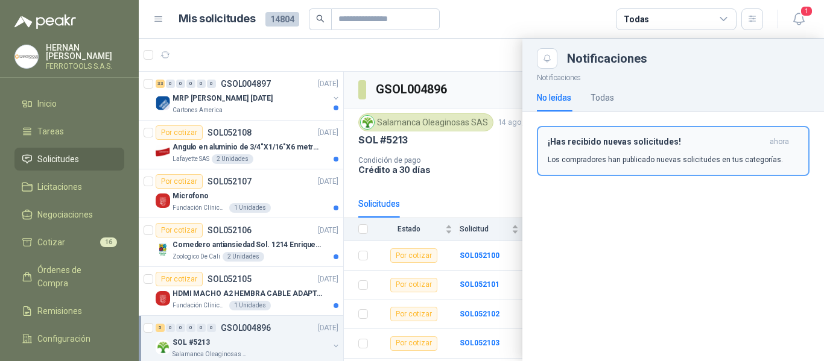
click at [679, 148] on div "¡Has recibido nuevas solicitudes! ahora Los compradores han publicado nuevas so…" at bounding box center [672, 151] width 251 height 28
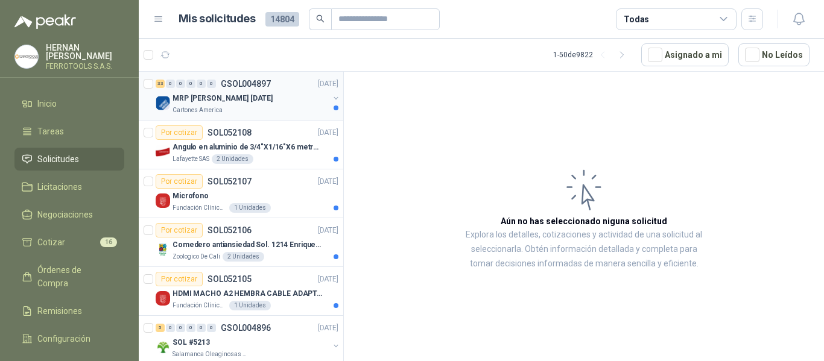
click at [270, 112] on div "Cartones America" at bounding box center [250, 111] width 156 height 10
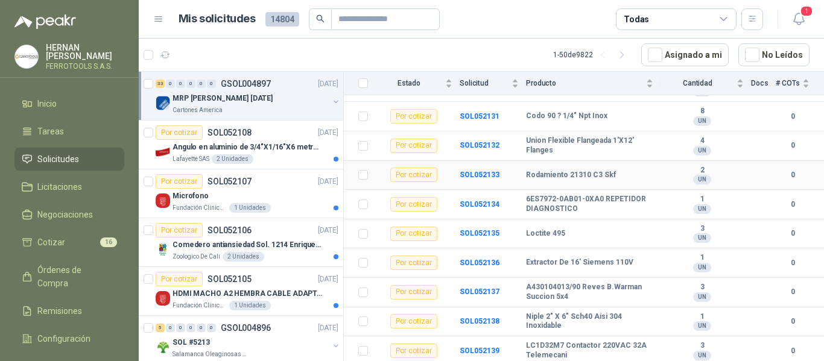
scroll to position [834, 0]
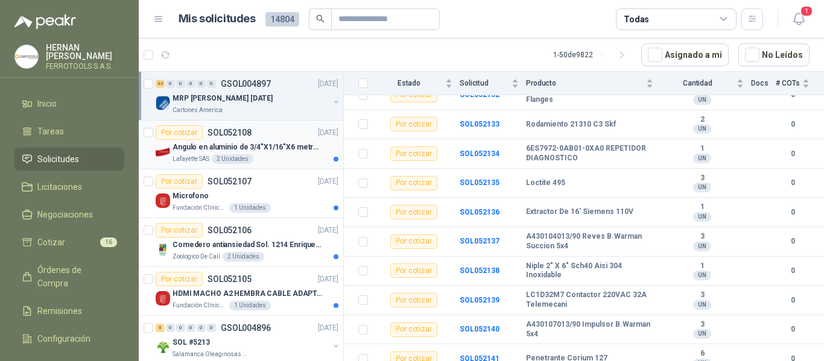
click at [271, 152] on p "Angulo en aluminio de 3/4"X1/16"X6 metros color Anolok" at bounding box center [247, 147] width 150 height 11
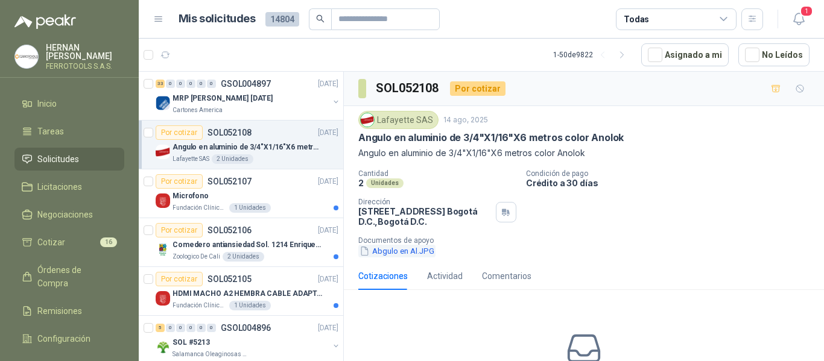
click at [404, 256] on button "Abgulo en Al.JPG" at bounding box center [396, 251] width 77 height 13
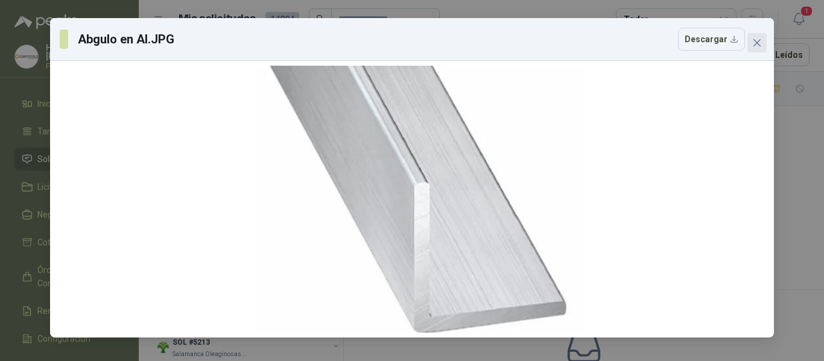
click at [760, 47] on icon "close" at bounding box center [757, 43] width 10 height 10
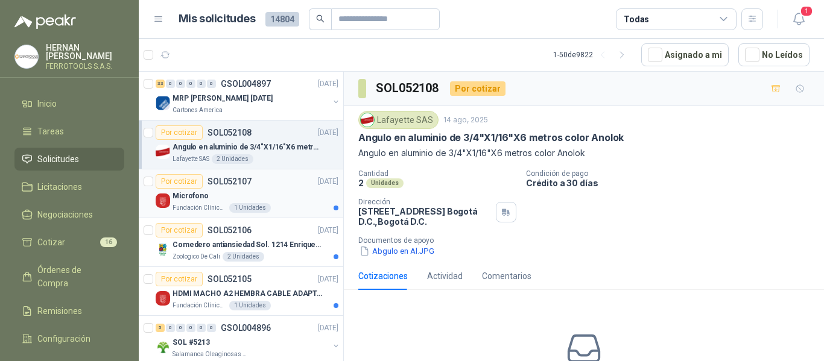
click at [275, 208] on div "Fundación Clínica Shaio 1 Unidades" at bounding box center [255, 208] width 166 height 10
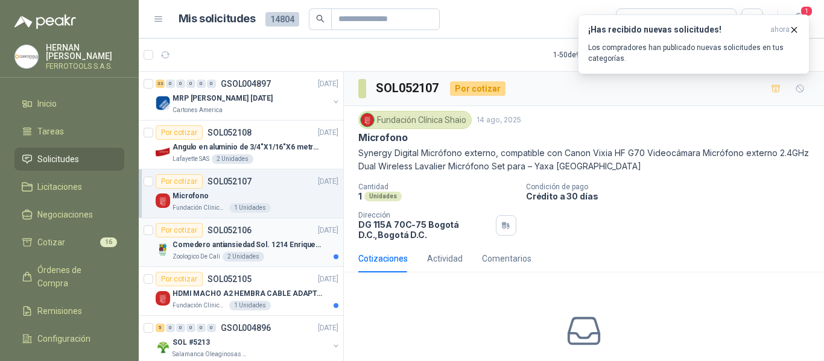
click at [272, 256] on div "Zoologico De Cali 2 Unidades" at bounding box center [255, 257] width 166 height 10
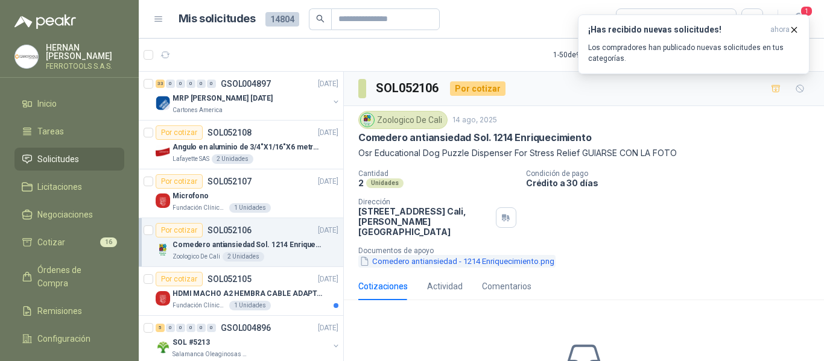
click at [448, 255] on button "Comedero antiansiedad - 1214 Enriquecimiento.png" at bounding box center [456, 261] width 197 height 13
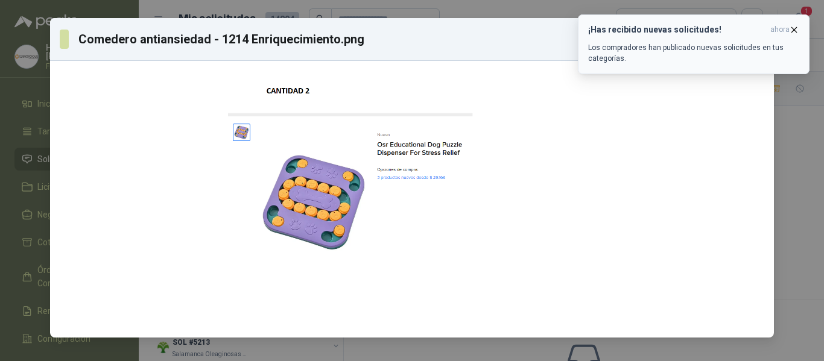
click at [793, 33] on icon "button" at bounding box center [794, 30] width 10 height 10
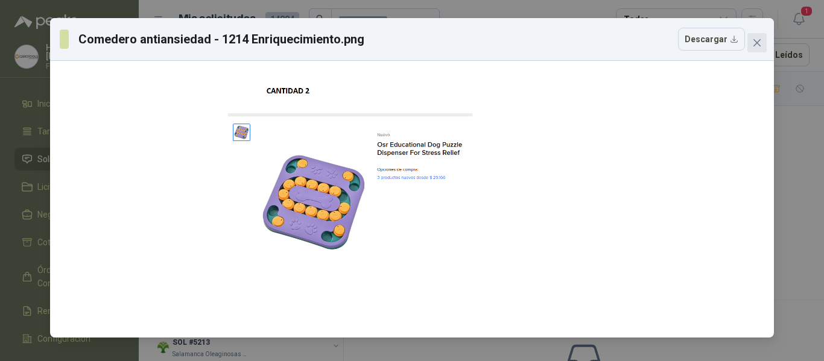
click at [758, 47] on icon "close" at bounding box center [757, 43] width 10 height 10
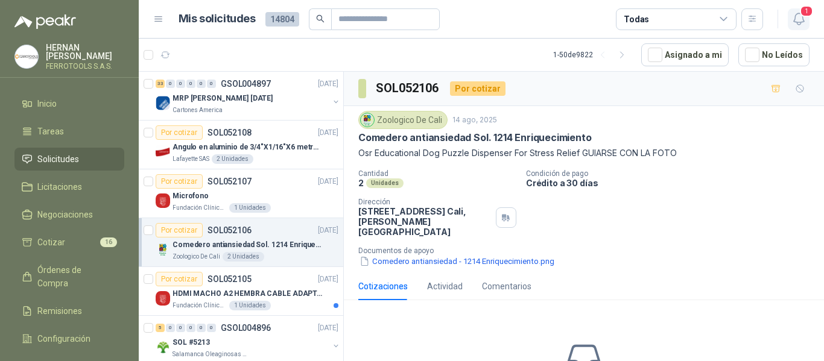
click at [803, 17] on span "1" at bounding box center [805, 10] width 13 height 11
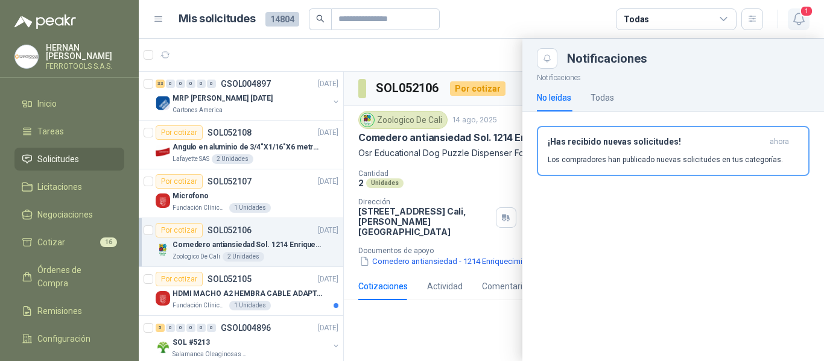
click at [795, 8] on button "1" at bounding box center [798, 19] width 22 height 22
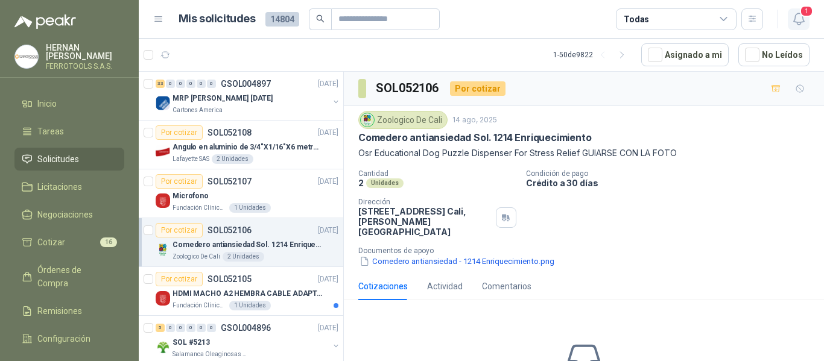
click at [804, 20] on icon "button" at bounding box center [798, 18] width 15 height 15
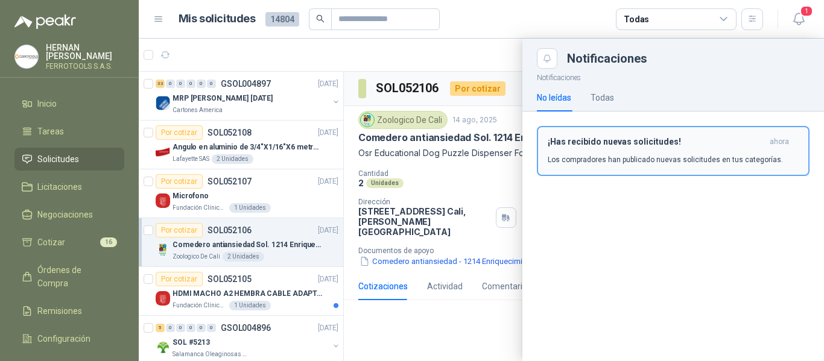
click at [716, 155] on p "Los compradores han publicado nuevas solicitudes en tus categorías." at bounding box center [664, 159] width 235 height 11
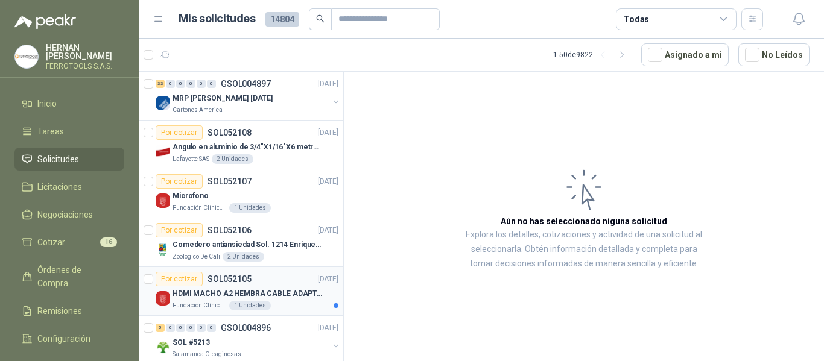
click at [306, 299] on p "HDMI MACHO A2 HEMBRA CABLE ADAPTADOR CONVERTIDOR FOR MONIT" at bounding box center [247, 293] width 150 height 11
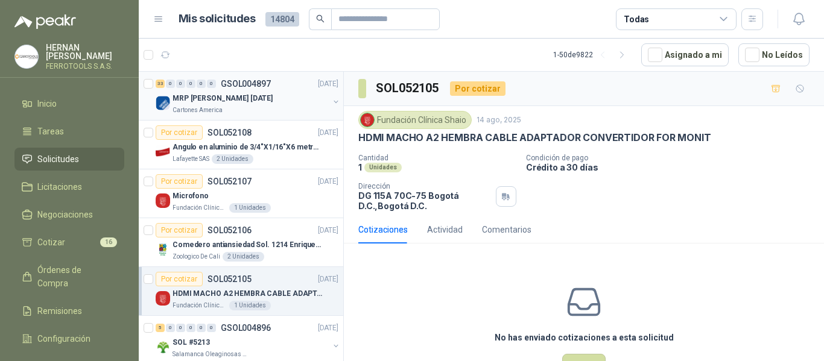
click at [283, 99] on div "MRP [PERSON_NAME] [DATE]" at bounding box center [250, 98] width 156 height 14
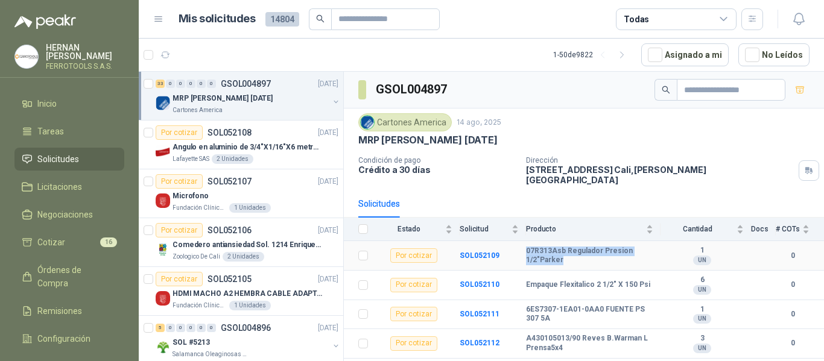
drag, startPoint x: 526, startPoint y: 244, endPoint x: 569, endPoint y: 249, distance: 43.1
click at [569, 249] on b "07R313Asb Regulador Presion 1/2"Parker" at bounding box center [589, 256] width 127 height 19
copy b "07R313Asb Regulador Presion 1/2"Parker"
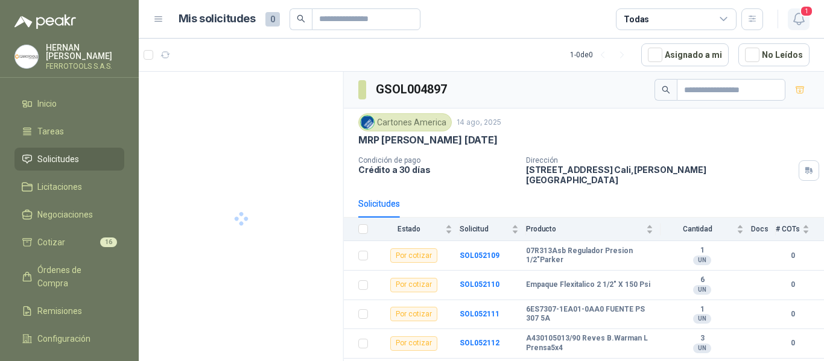
click at [802, 23] on icon "button" at bounding box center [798, 18] width 15 height 15
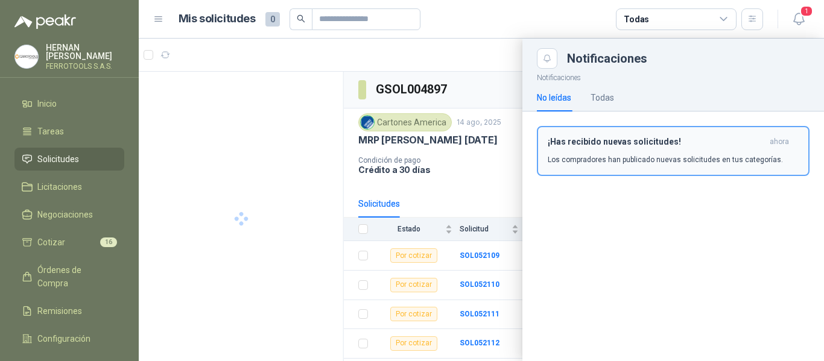
click at [638, 154] on p "Los compradores han publicado nuevas solicitudes en tus categorías." at bounding box center [664, 159] width 235 height 11
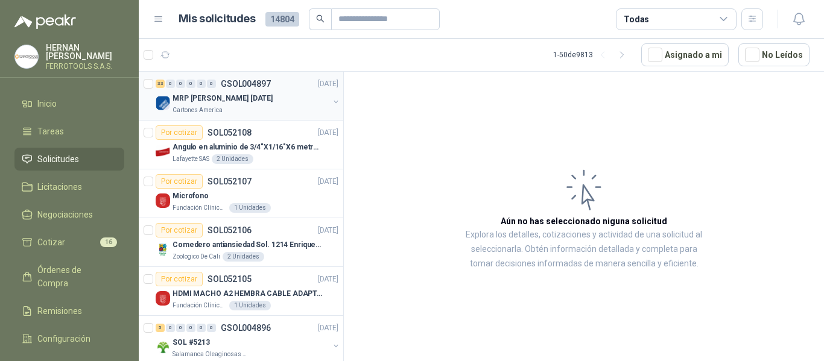
click at [224, 99] on p "MRP [PERSON_NAME] [DATE]" at bounding box center [222, 98] width 100 height 11
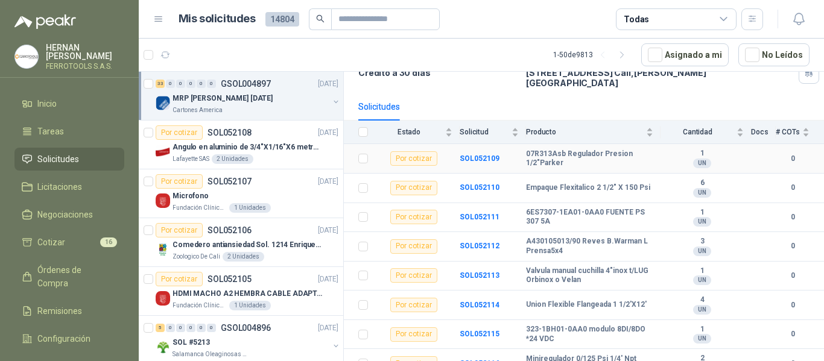
scroll to position [121, 0]
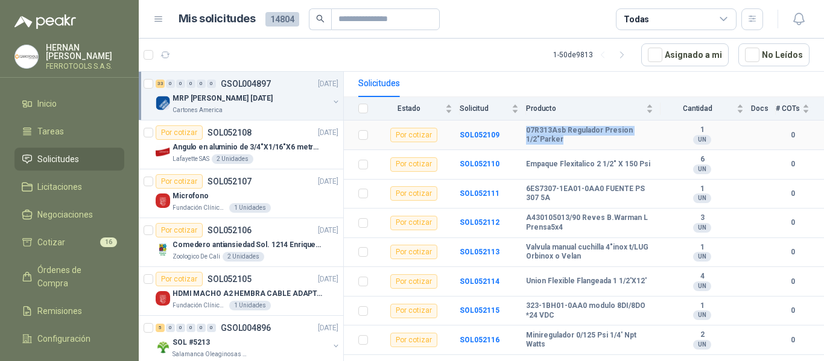
drag, startPoint x: 524, startPoint y: 121, endPoint x: 573, endPoint y: 137, distance: 51.5
click at [573, 137] on tr "Por cotizar SOL052109 07R313Asb Regulador Presion 1/2"Parker 1 UN 0" at bounding box center [584, 136] width 480 height 30
copy tr "07R313Asb Regulador Presion 1/2"Parker"
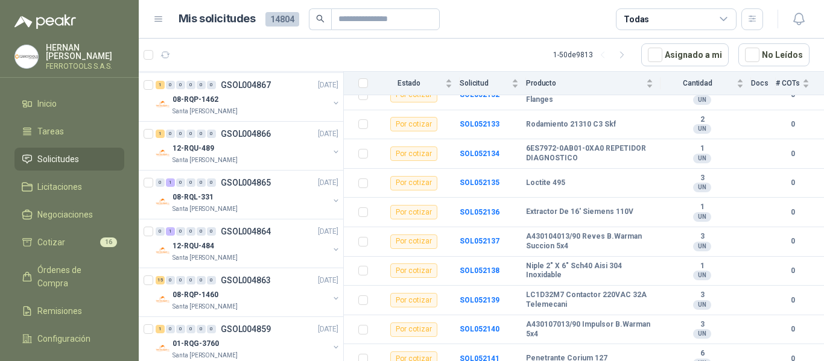
scroll to position [2175, 0]
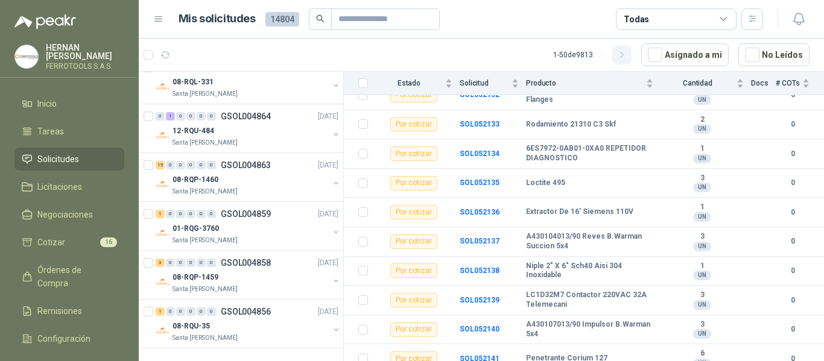
click at [627, 57] on icon "button" at bounding box center [622, 55] width 10 height 10
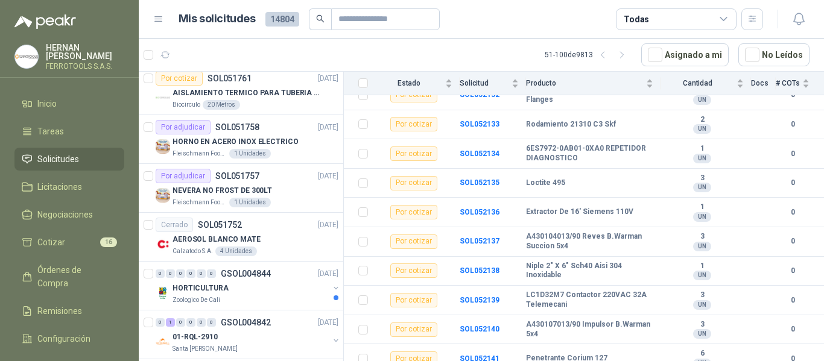
scroll to position [848, 0]
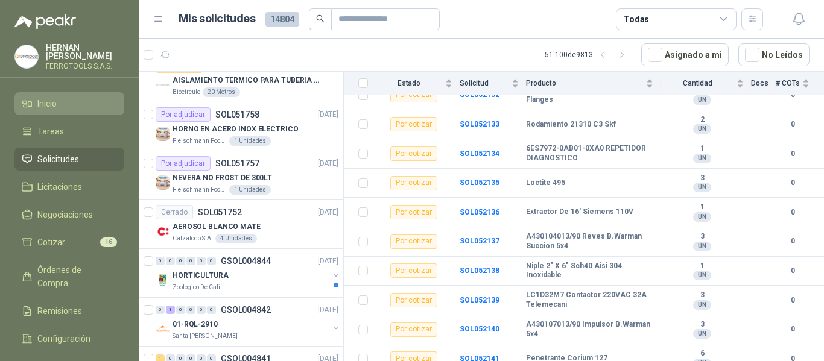
click at [37, 97] on span "Inicio" at bounding box center [46, 103] width 19 height 13
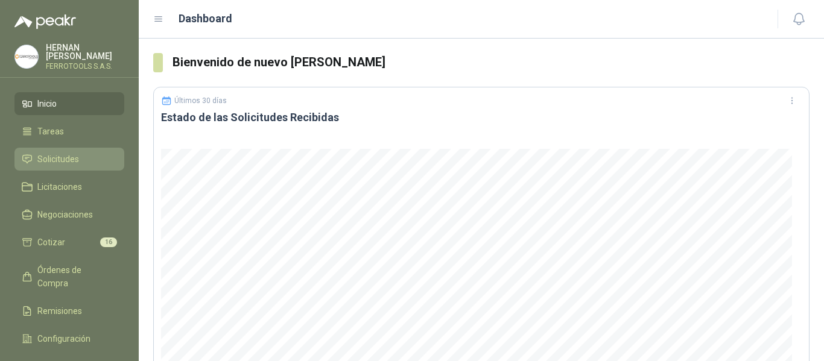
click at [59, 155] on span "Solicitudes" at bounding box center [58, 159] width 42 height 13
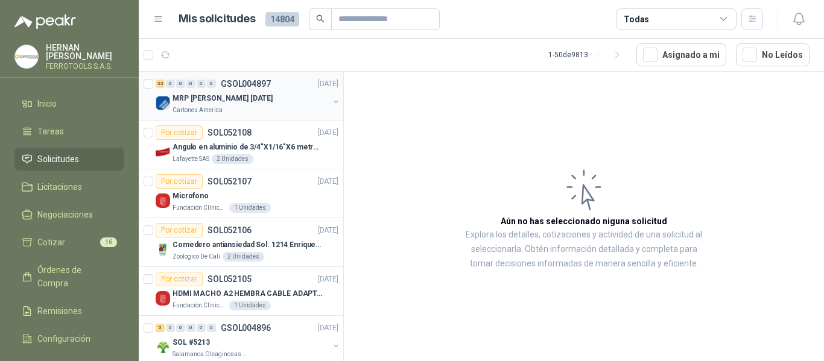
click at [243, 113] on div "Cartones America" at bounding box center [250, 111] width 156 height 10
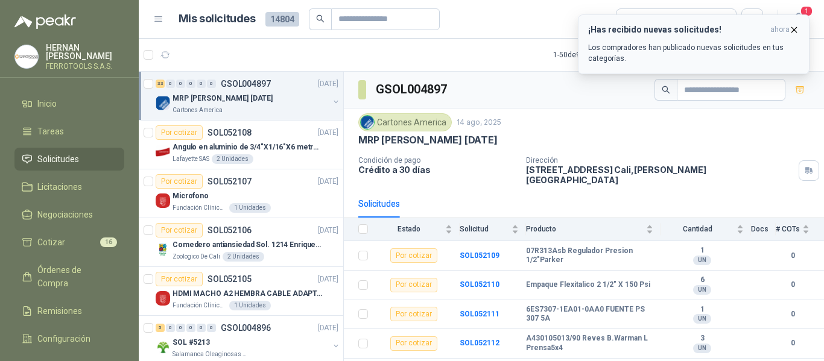
click at [751, 56] on p "Los compradores han publicado nuevas solicitudes en tus categorías." at bounding box center [693, 53] width 211 height 22
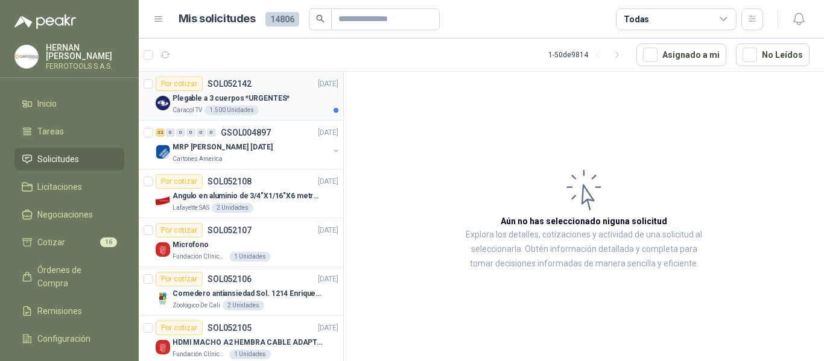
click at [303, 104] on div "Plegable a 3 cuerpos *URGENTES*" at bounding box center [255, 98] width 166 height 14
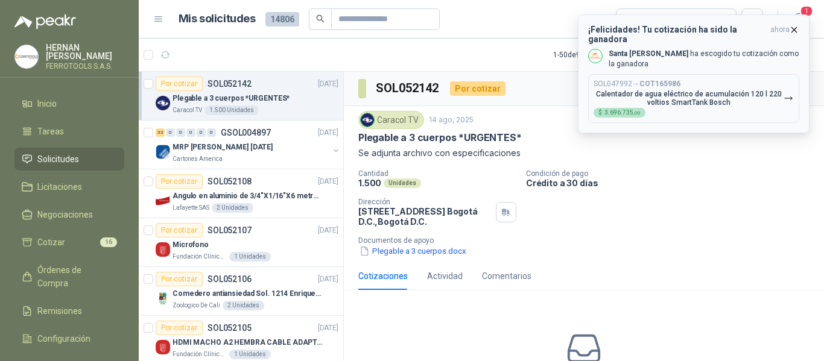
click at [701, 97] on div "SOL047992 → COT165986 Calentador de agua eléctrico de acumulación 120 l 220 vol…" at bounding box center [688, 99] width 190 height 38
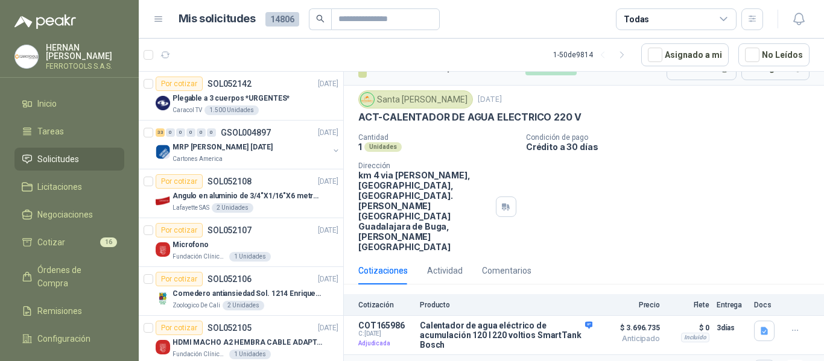
scroll to position [36, 0]
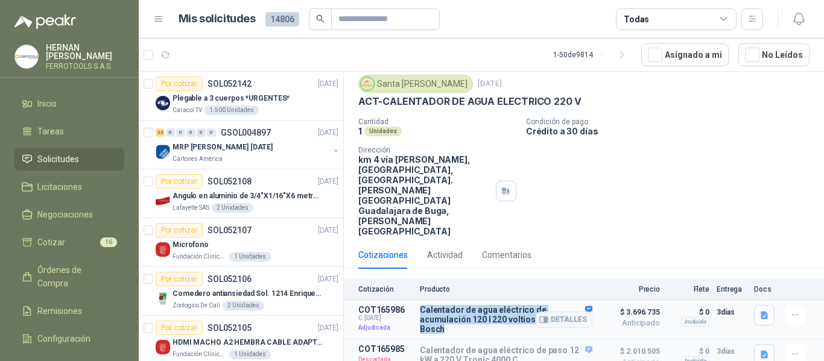
drag, startPoint x: 420, startPoint y: 268, endPoint x: 485, endPoint y: 290, distance: 68.3
click at [485, 305] on p "Calentador de agua eléctrico de acumulación 120 l 220 voltios SmartTank Bosch" at bounding box center [506, 319] width 172 height 29
copy p "Calentador de agua eléctrico de acumulación 120 l 220 voltios SmartTank Bosch"
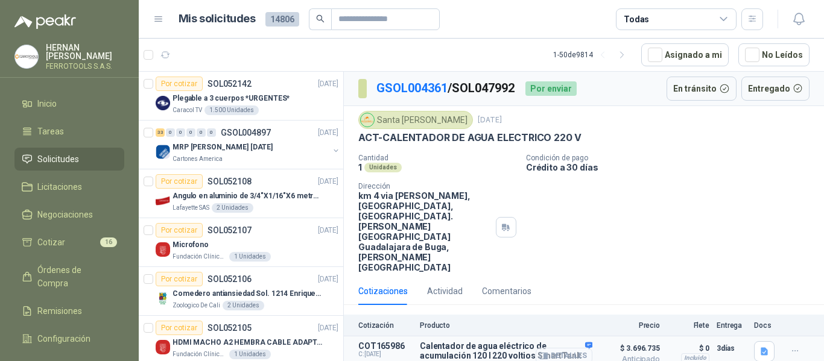
click at [540, 351] on icon "button" at bounding box center [543, 355] width 9 height 9
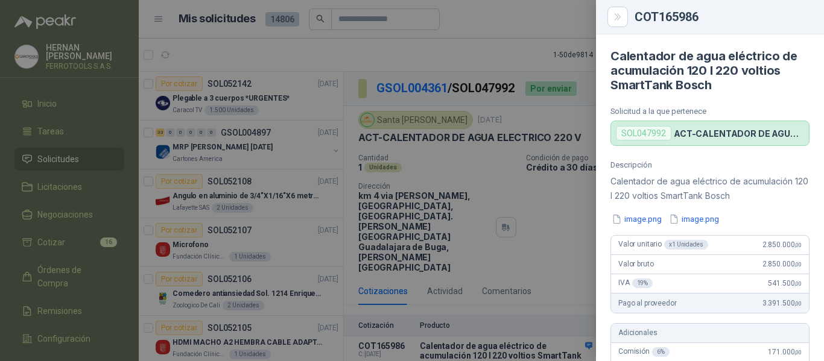
click at [517, 19] on div at bounding box center [412, 180] width 824 height 361
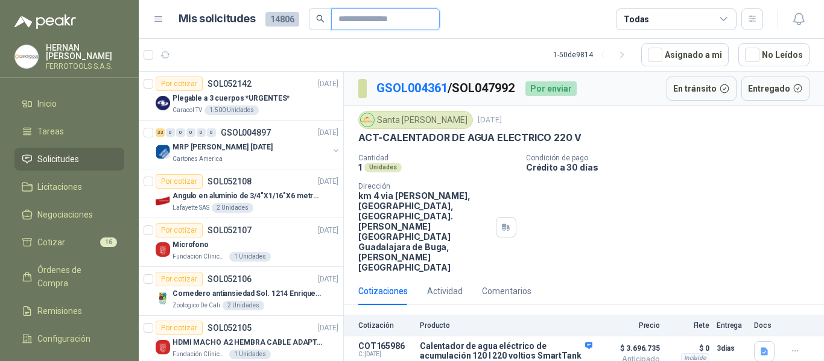
click at [395, 23] on input "text" at bounding box center [380, 19] width 84 height 20
type input "********"
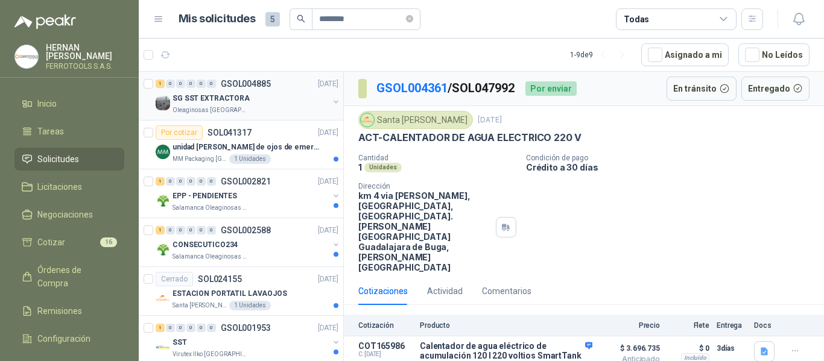
click at [275, 101] on div "SG SST EXTRACTORA" at bounding box center [250, 98] width 156 height 14
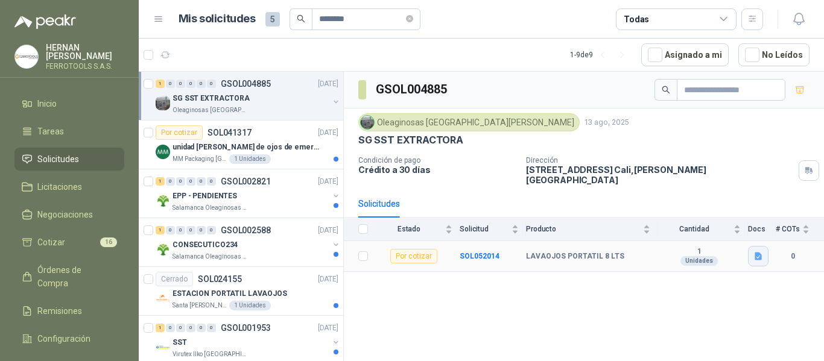
click at [760, 254] on button "button" at bounding box center [758, 256] width 20 height 20
click at [725, 224] on button "ESTACION LAVA OJOS.jpeg" at bounding box center [704, 221] width 112 height 13
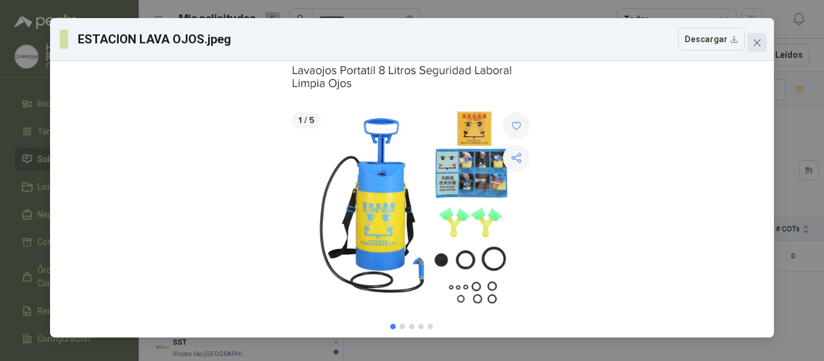
click at [758, 46] on icon "close" at bounding box center [757, 43] width 10 height 10
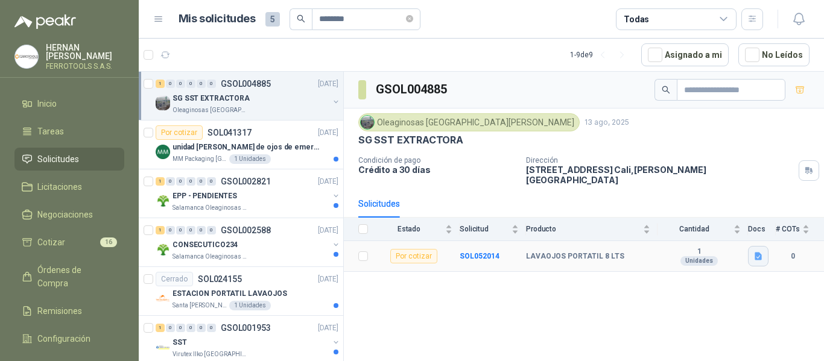
click at [754, 251] on icon "button" at bounding box center [758, 256] width 10 height 10
click at [711, 219] on button "ESTACION LAVA OJOS.jpeg" at bounding box center [704, 221] width 112 height 13
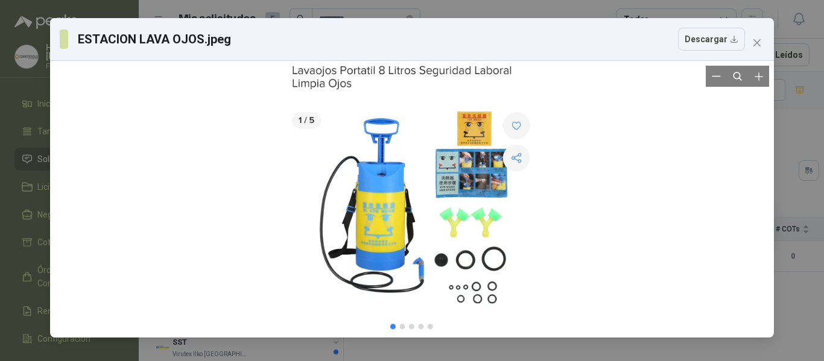
click at [458, 204] on div at bounding box center [412, 199] width 262 height 267
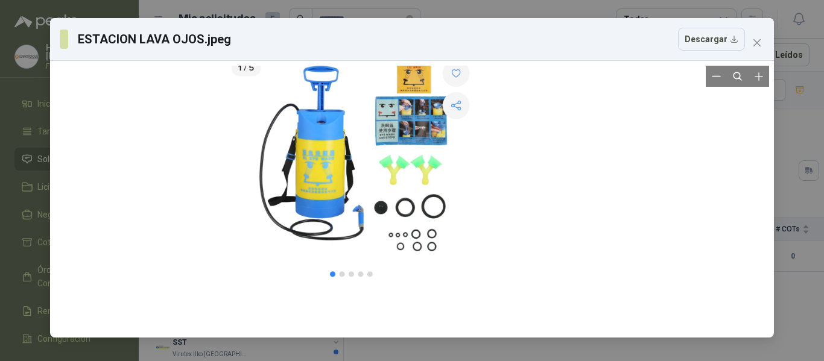
drag, startPoint x: 430, startPoint y: 267, endPoint x: 200, endPoint y: 218, distance: 236.1
click at [200, 218] on div at bounding box center [412, 199] width 714 height 267
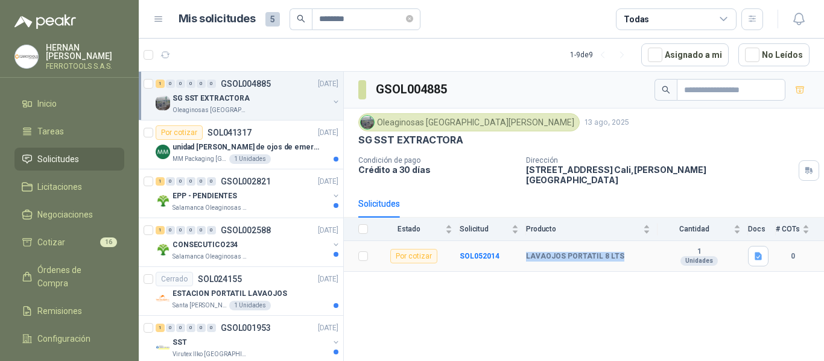
drag, startPoint x: 526, startPoint y: 248, endPoint x: 622, endPoint y: 253, distance: 96.0
click at [622, 253] on td "LAVAOJOS PORTATIL 8 LTS" at bounding box center [591, 256] width 131 height 31
copy b "LAVAOJOS PORTATIL 8 LTS"
